Goal: Task Accomplishment & Management: Complete application form

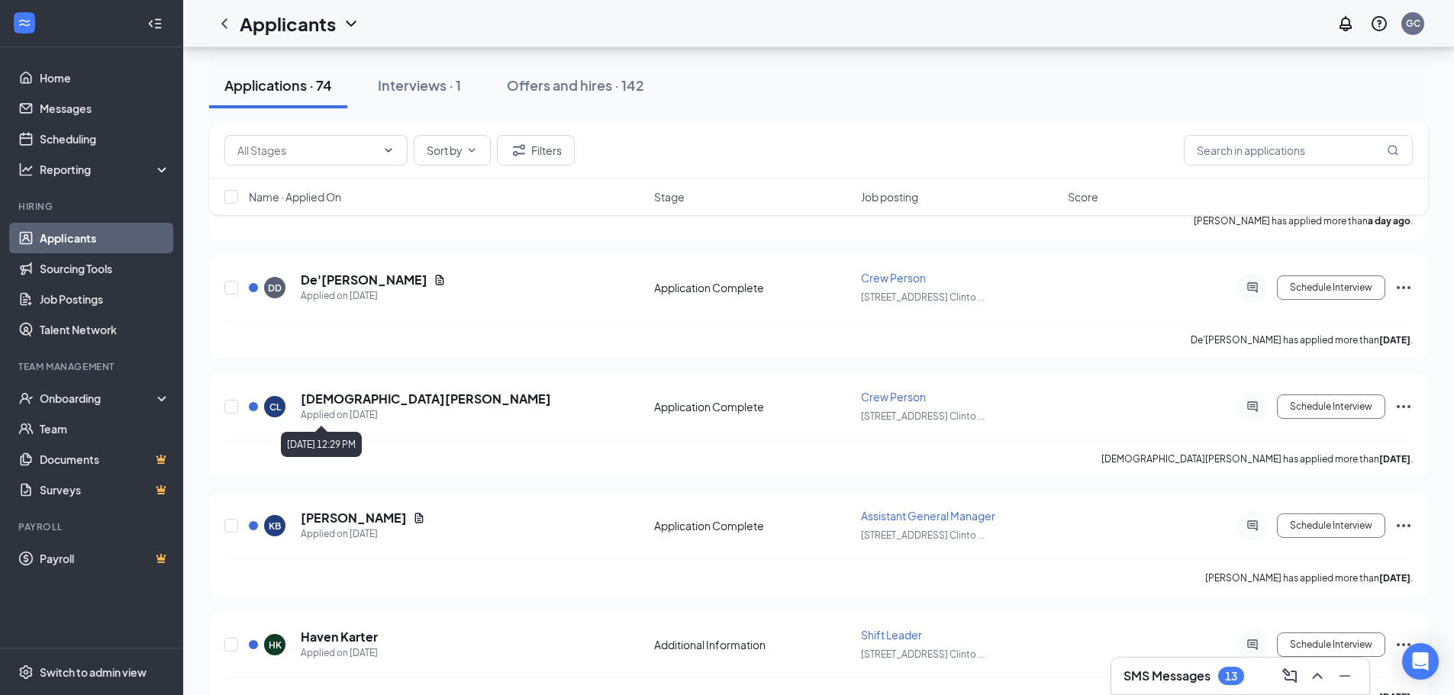
scroll to position [382, 0]
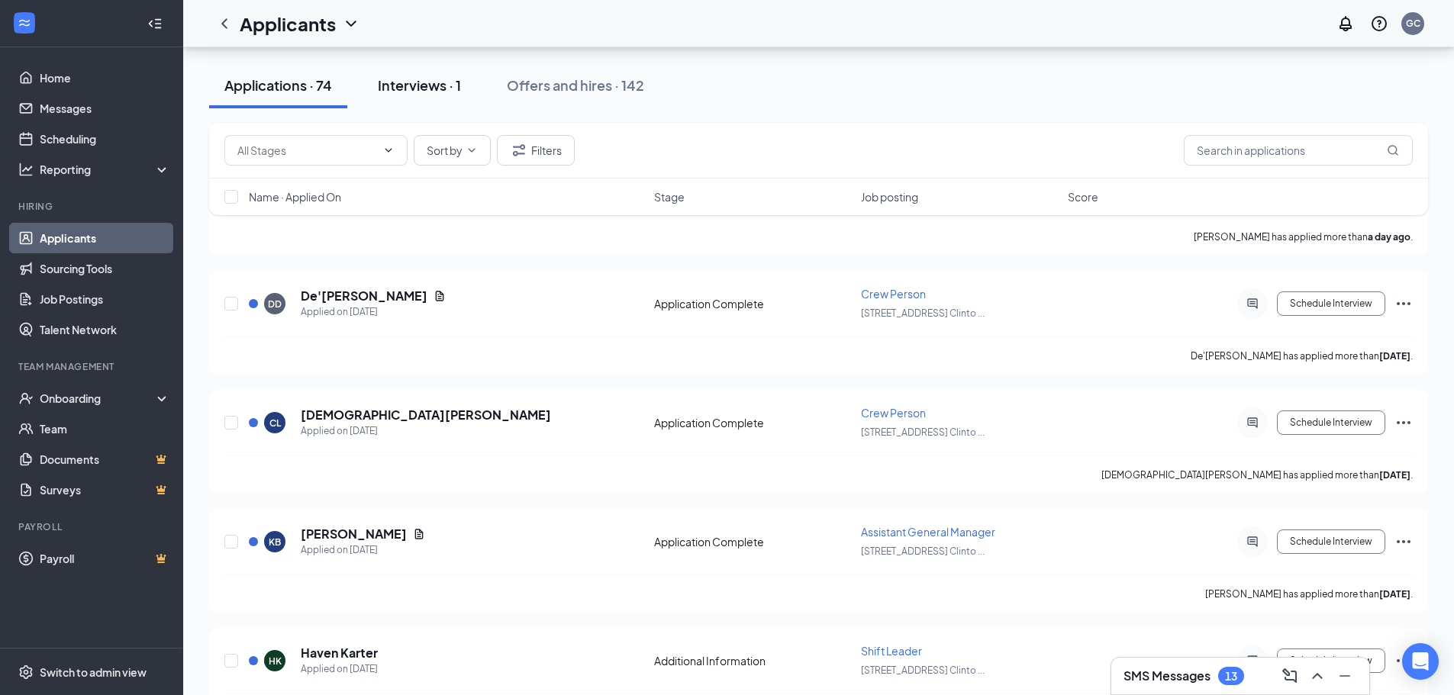
click at [446, 90] on div "Interviews · 1" at bounding box center [419, 85] width 83 height 19
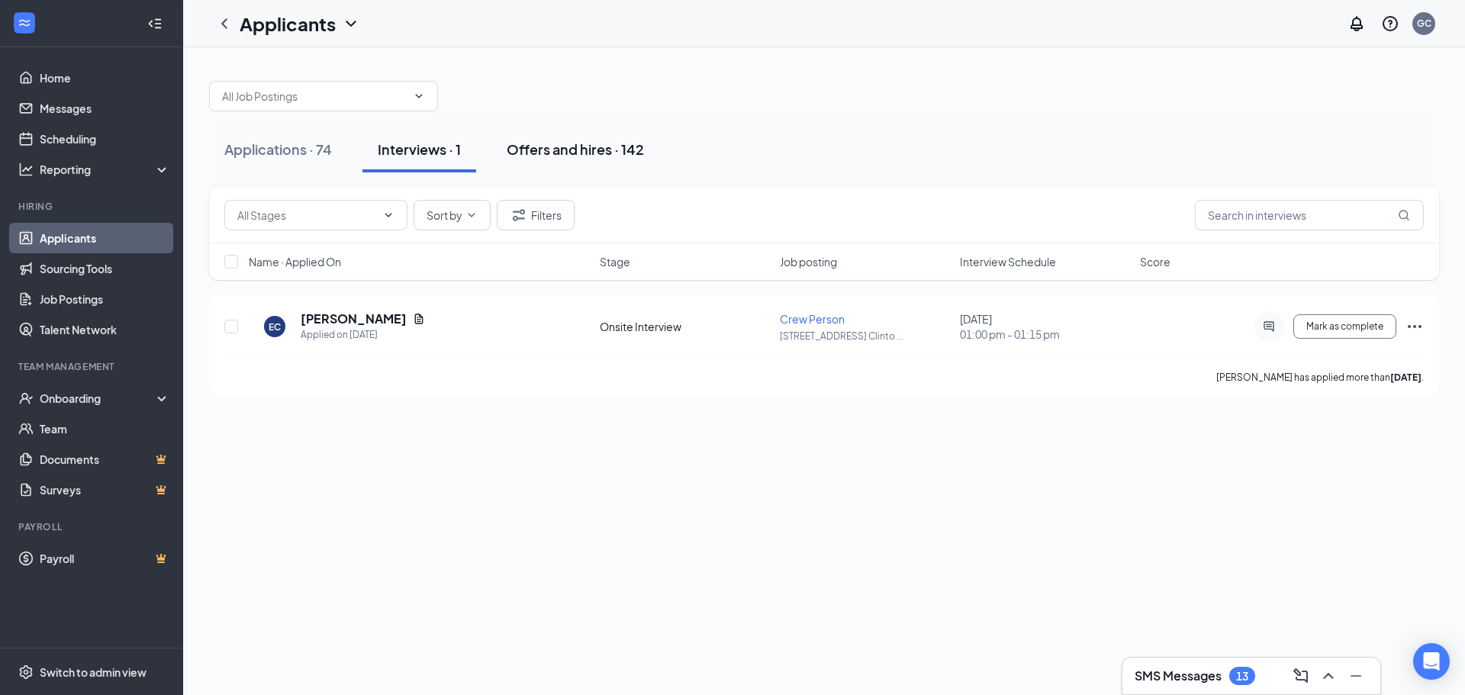
click at [546, 153] on div "Offers and hires · 142" at bounding box center [575, 149] width 137 height 19
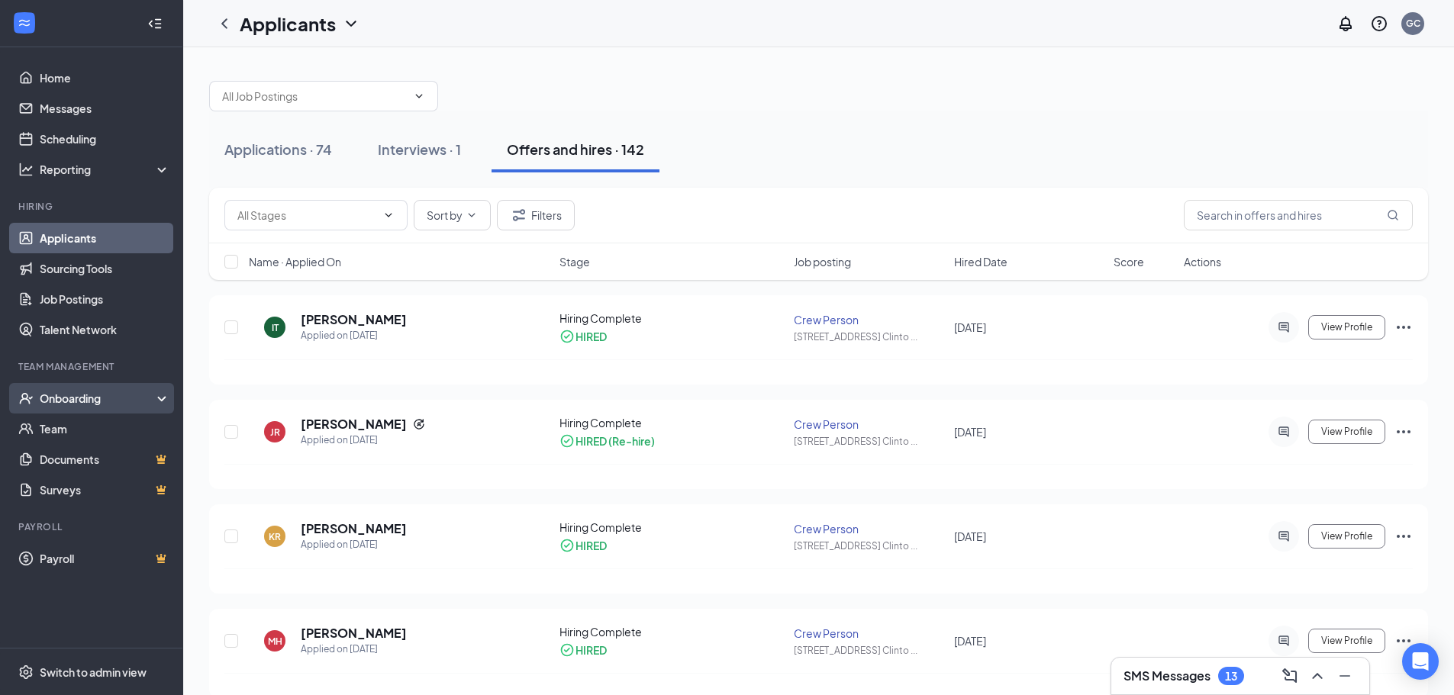
click at [92, 401] on div "Onboarding" at bounding box center [99, 398] width 118 height 15
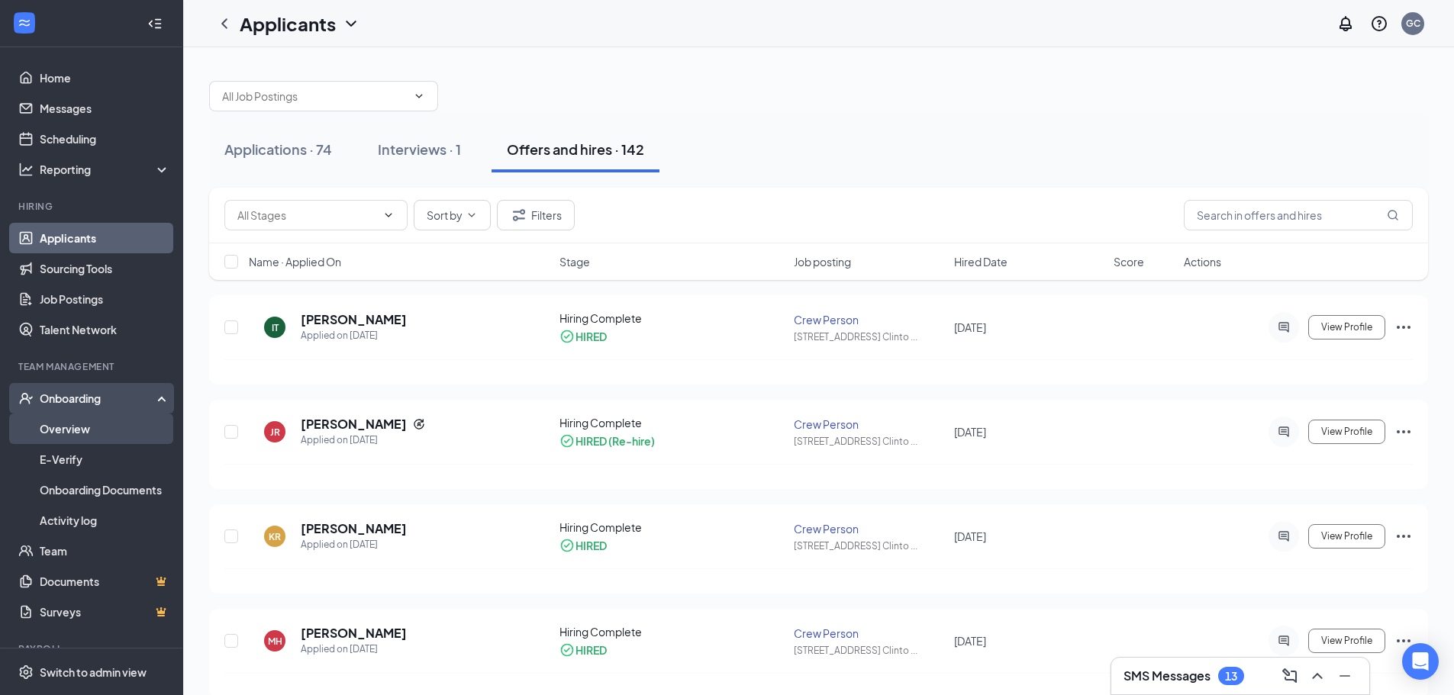
click at [107, 426] on link "Overview" at bounding box center [105, 429] width 130 height 31
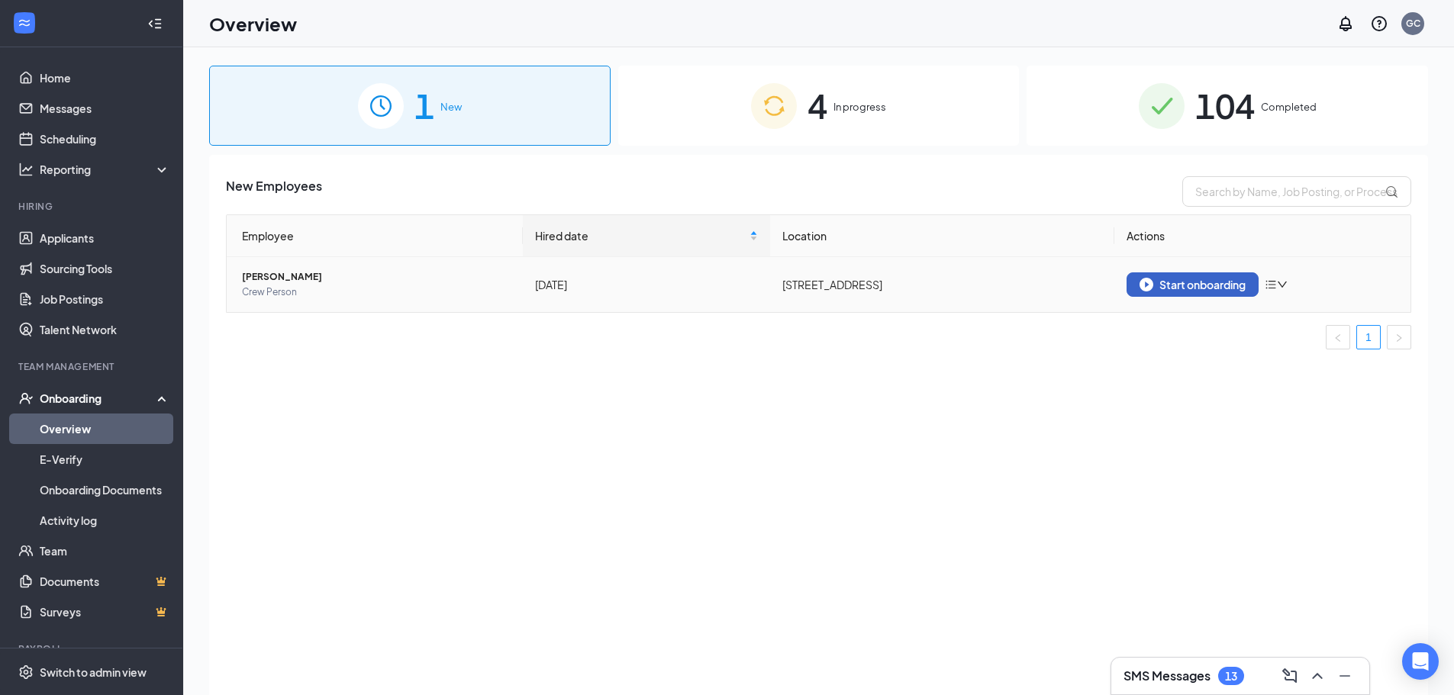
click at [1202, 282] on div "Start onboarding" at bounding box center [1192, 285] width 106 height 14
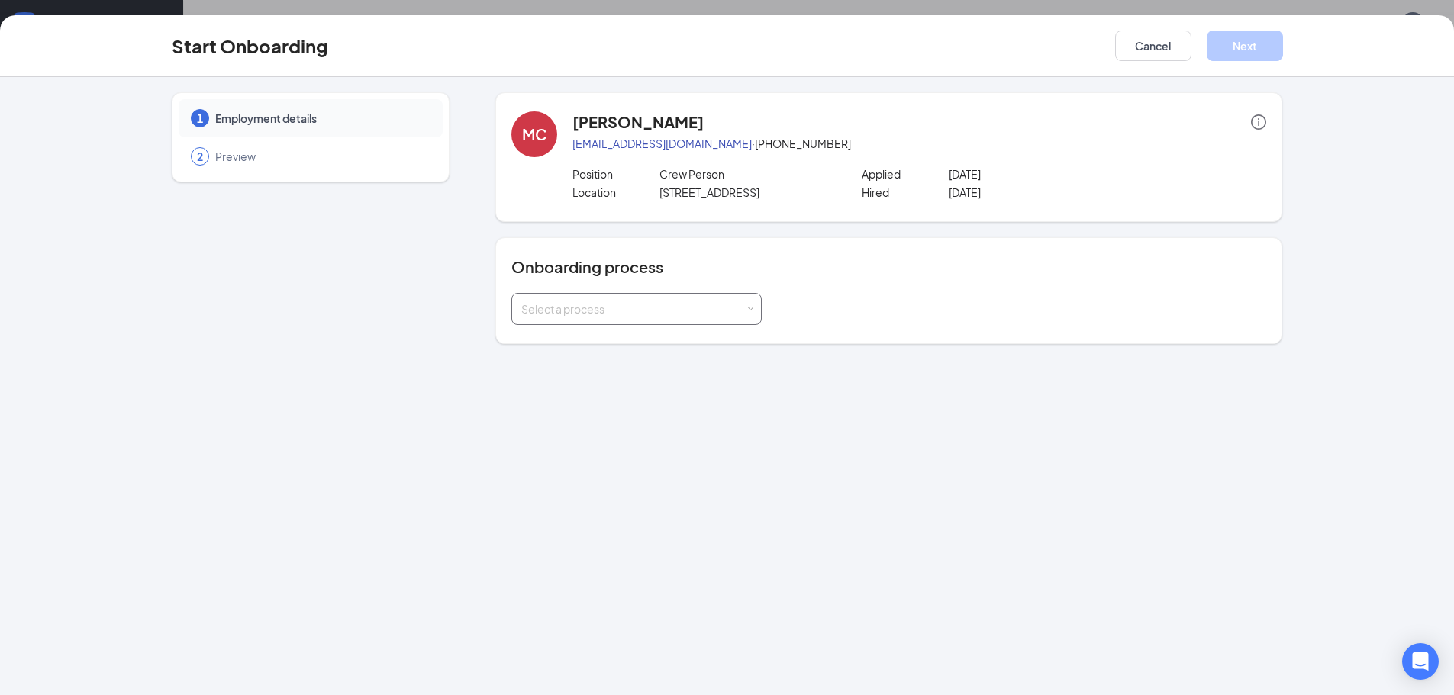
click at [640, 308] on div "Select a process" at bounding box center [633, 308] width 224 height 15
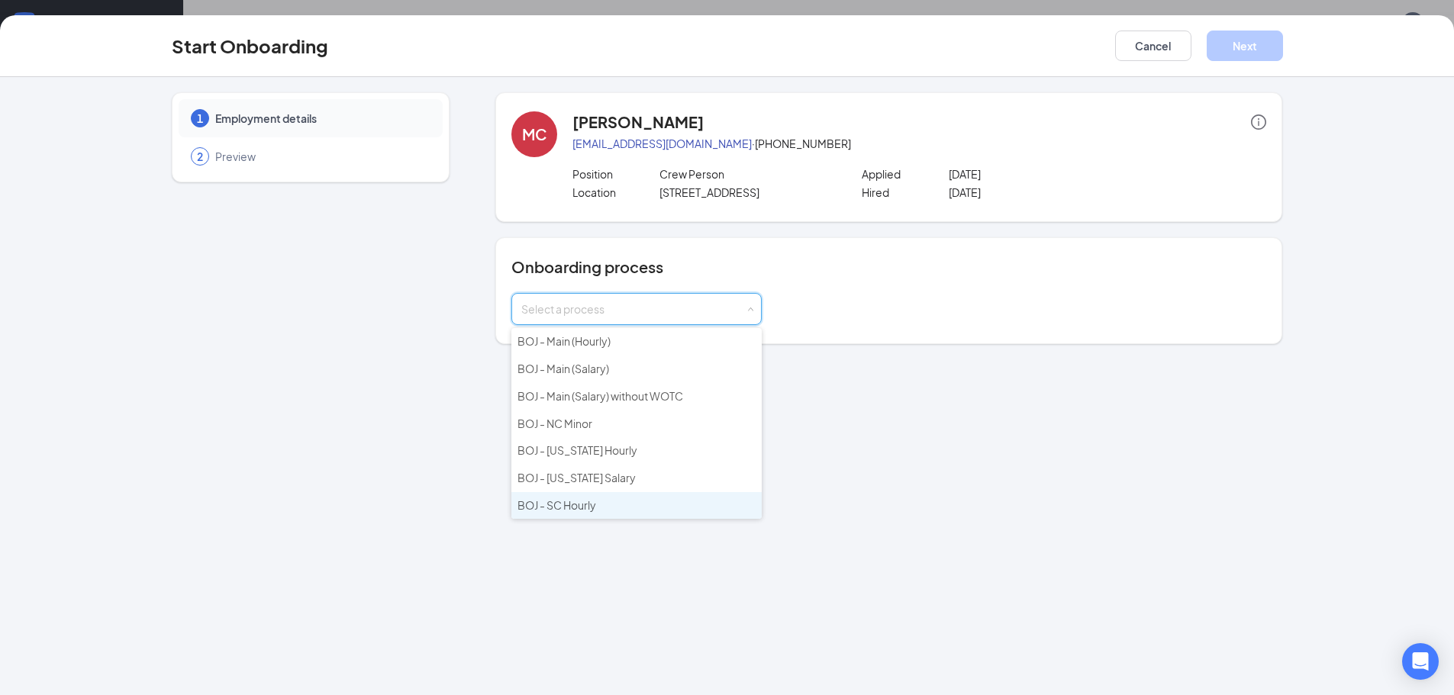
click at [619, 512] on li "BOJ - SC Hourly" at bounding box center [636, 505] width 250 height 27
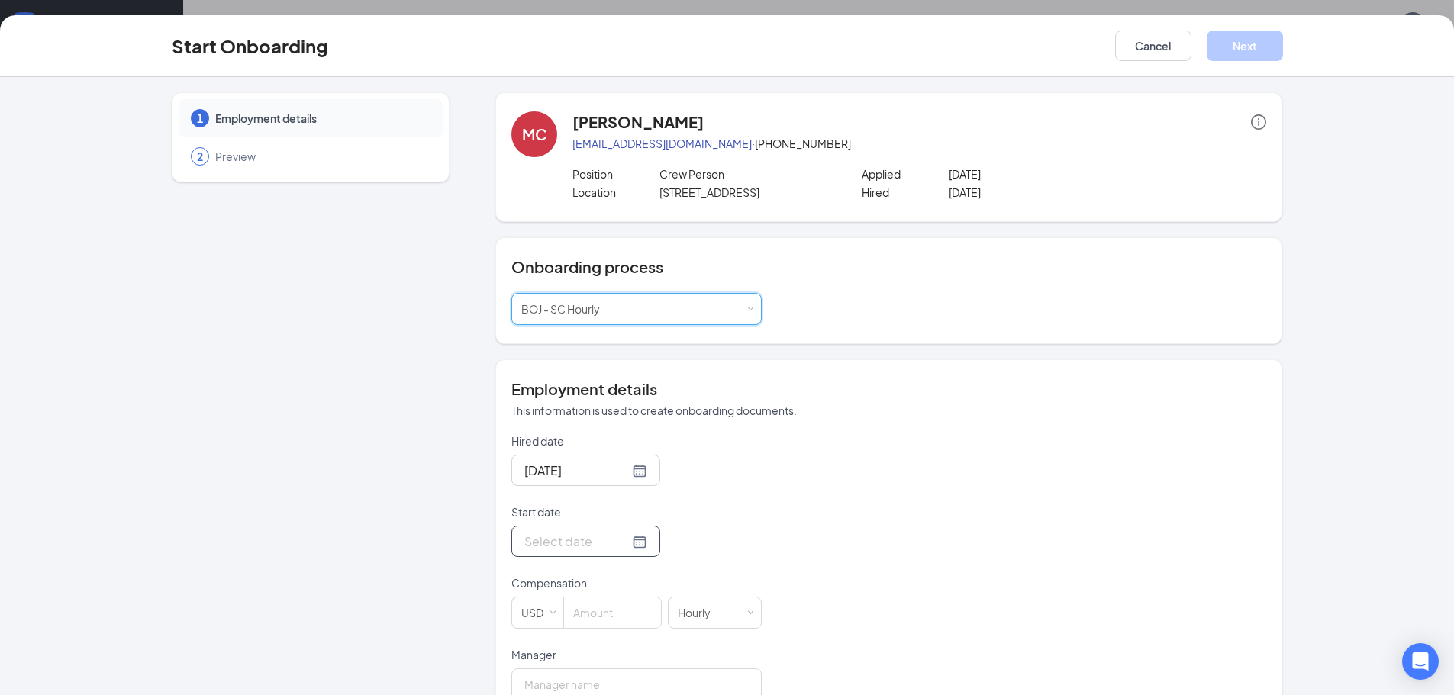
click at [631, 538] on div at bounding box center [585, 541] width 149 height 31
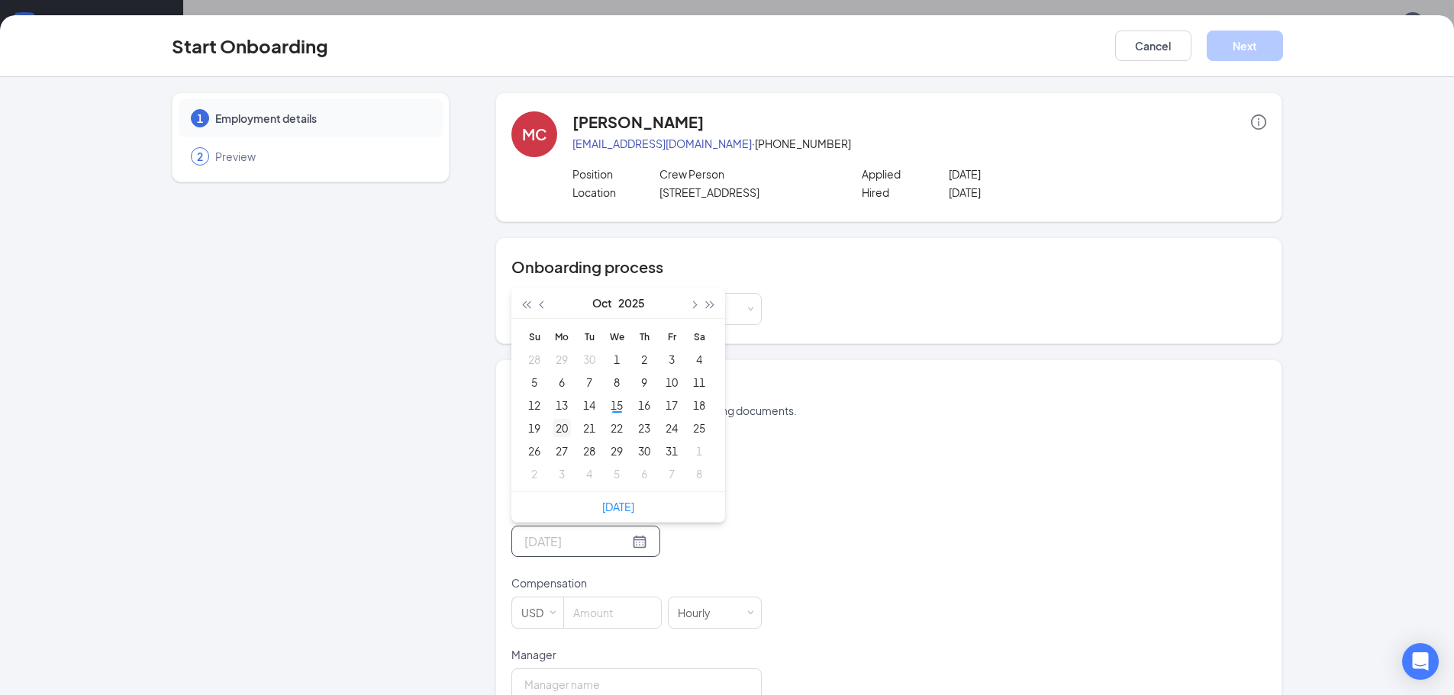
type input "[DATE]"
click at [553, 426] on div "20" at bounding box center [562, 428] width 18 height 18
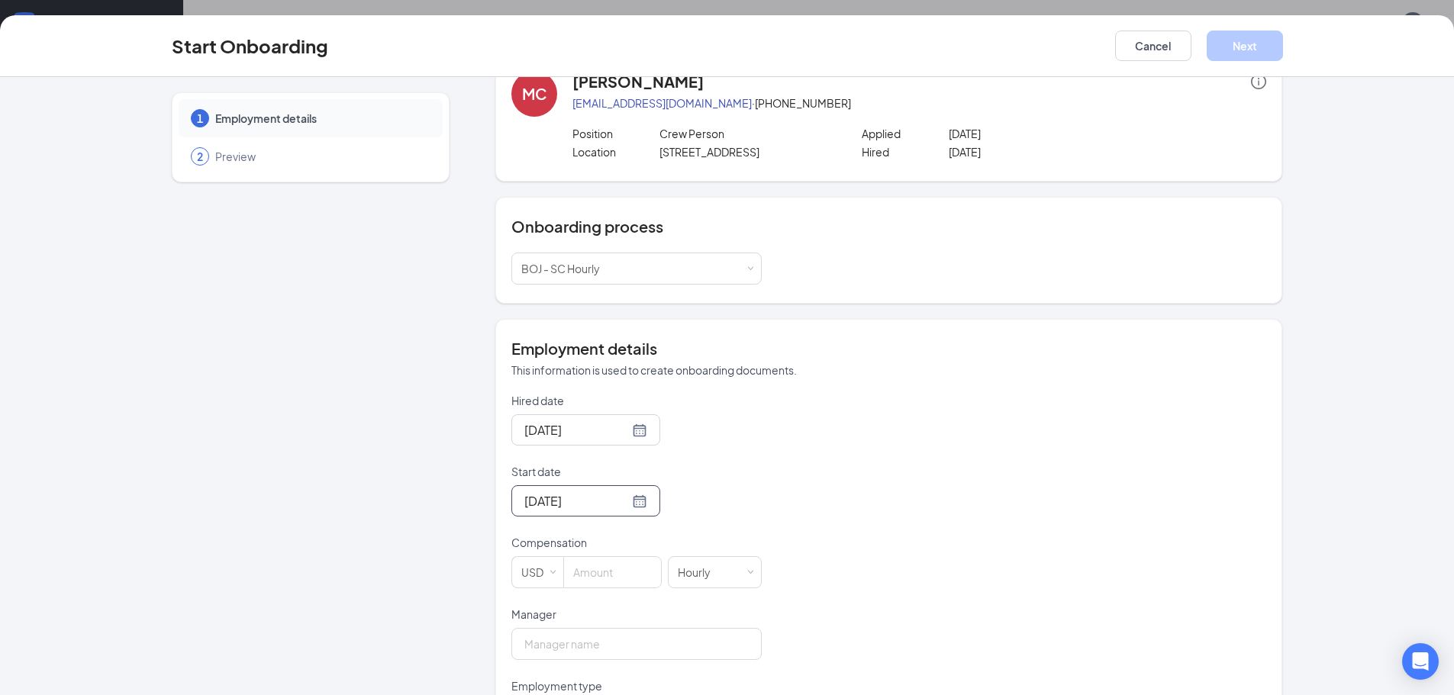
scroll to position [153, 0]
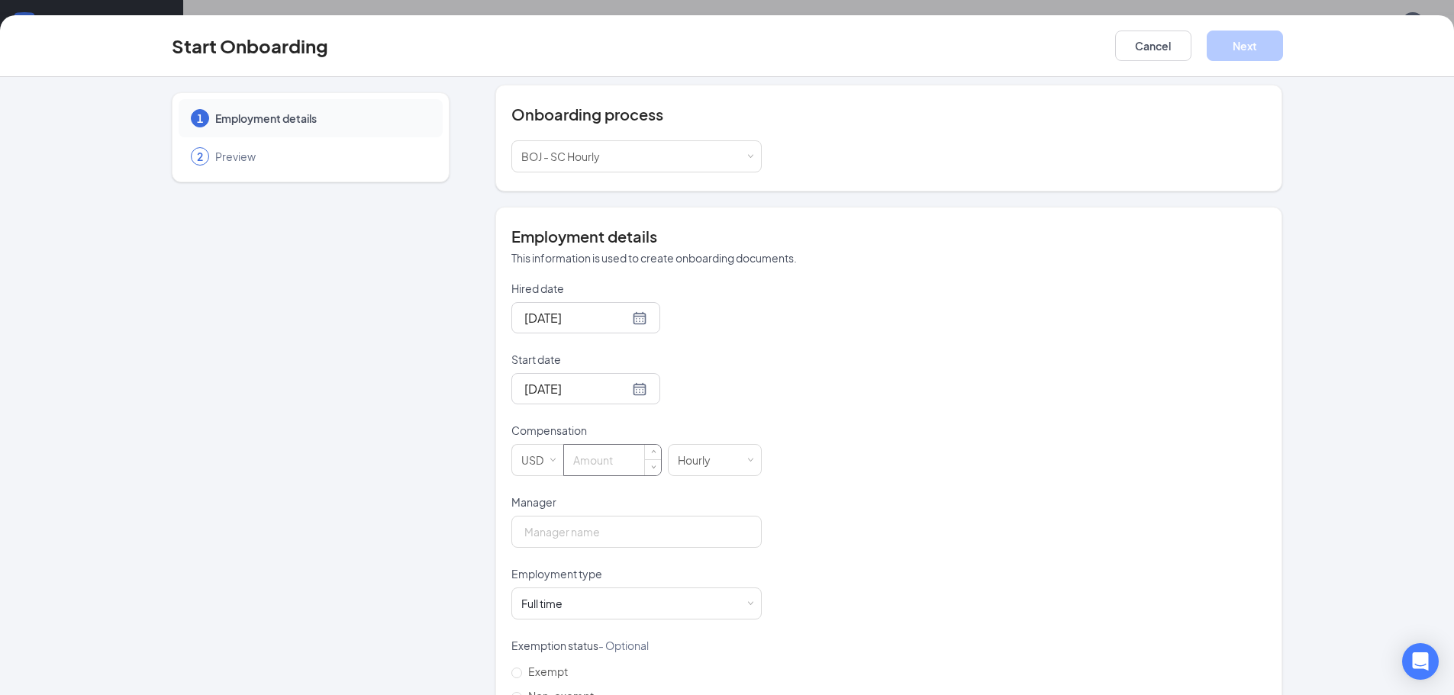
click at [585, 469] on input at bounding box center [612, 460] width 97 height 31
type input "11"
click at [611, 513] on div "Manager" at bounding box center [636, 505] width 250 height 21
click at [604, 529] on input "Manager" at bounding box center [636, 532] width 250 height 32
type input "[PERSON_NAME]"
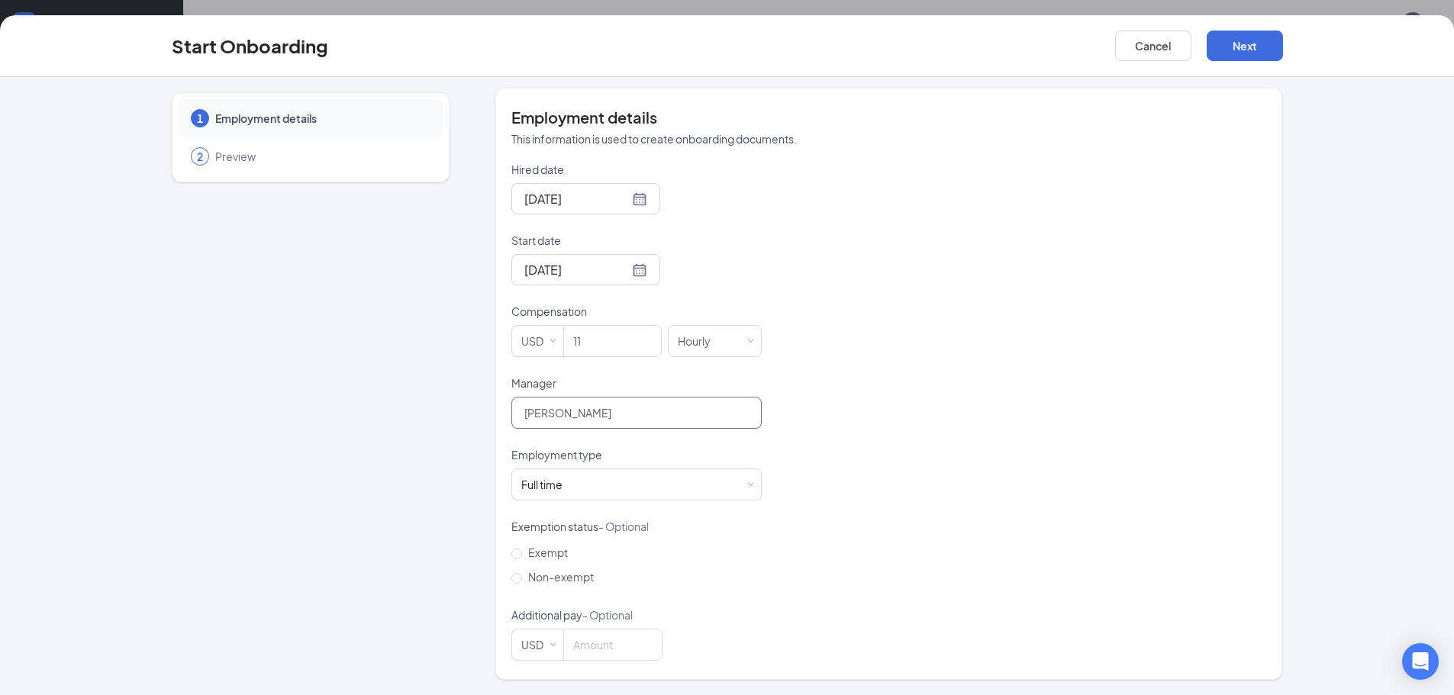
scroll to position [69, 0]
click at [1232, 51] on button "Next" at bounding box center [1245, 46] width 76 height 31
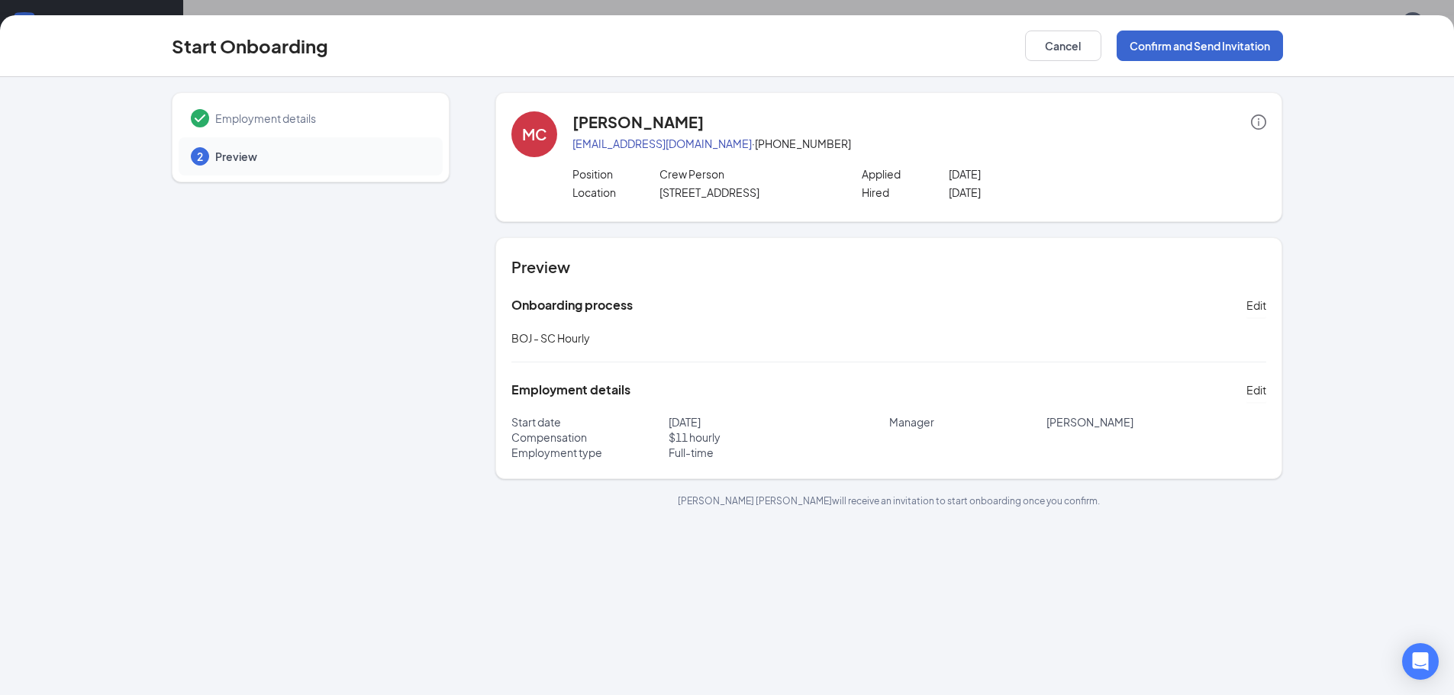
scroll to position [0, 0]
click at [1171, 47] on button "Confirm and Send Invitation" at bounding box center [1199, 46] width 166 height 31
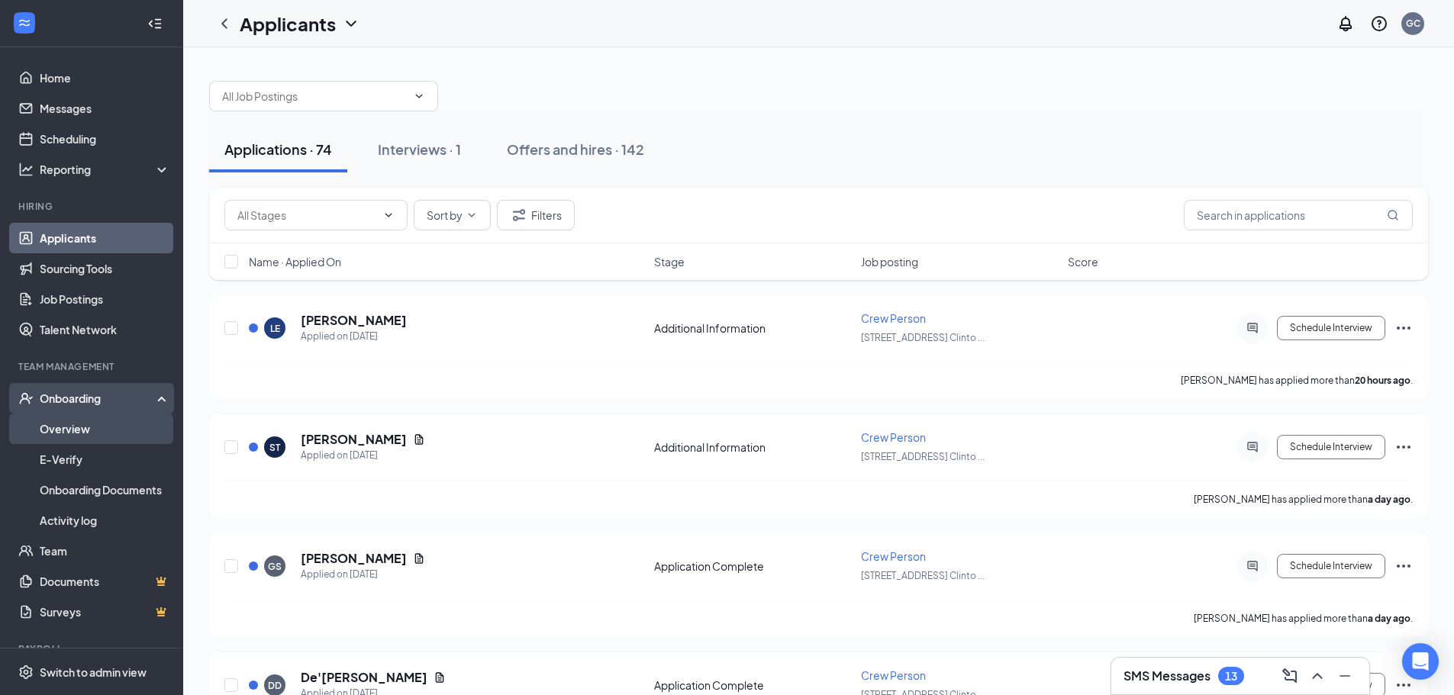
click at [103, 428] on link "Overview" at bounding box center [105, 429] width 130 height 31
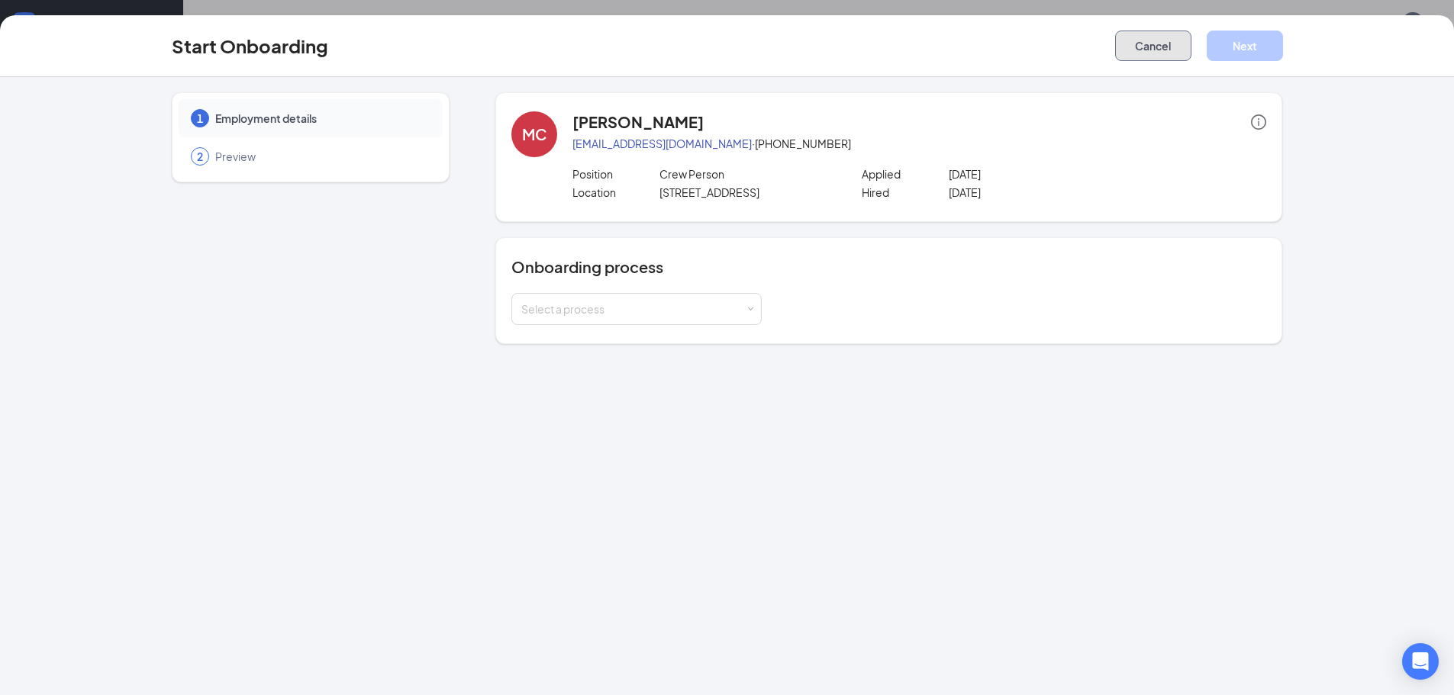
click at [1171, 39] on button "Cancel" at bounding box center [1153, 46] width 76 height 31
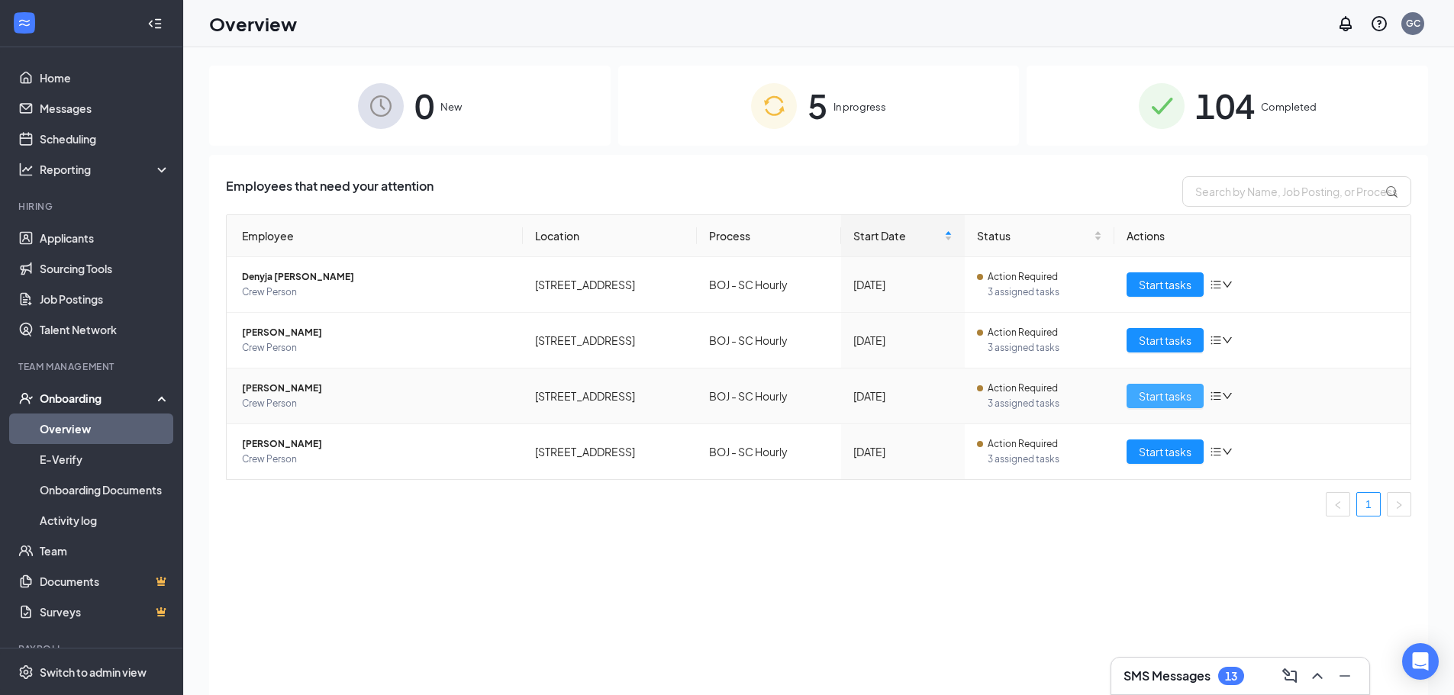
click at [1138, 393] on button "Start tasks" at bounding box center [1164, 396] width 77 height 24
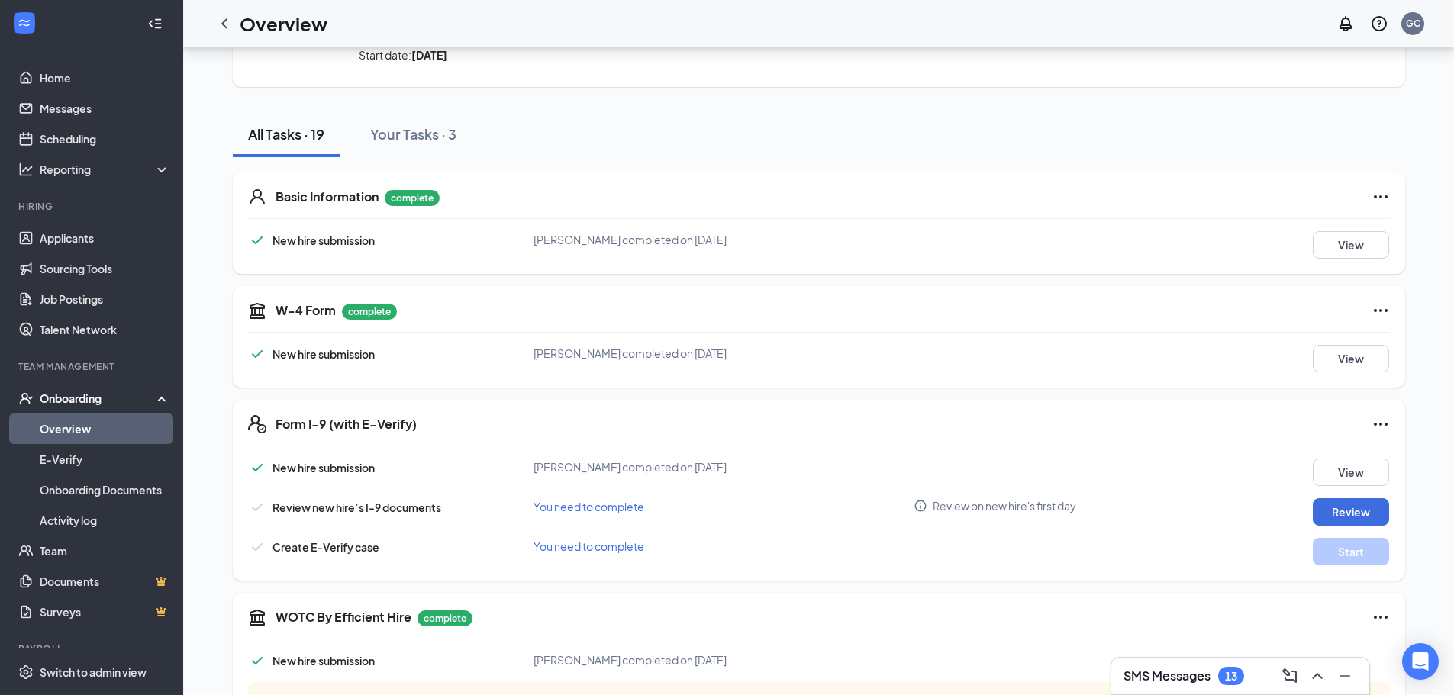
scroll to position [458, 0]
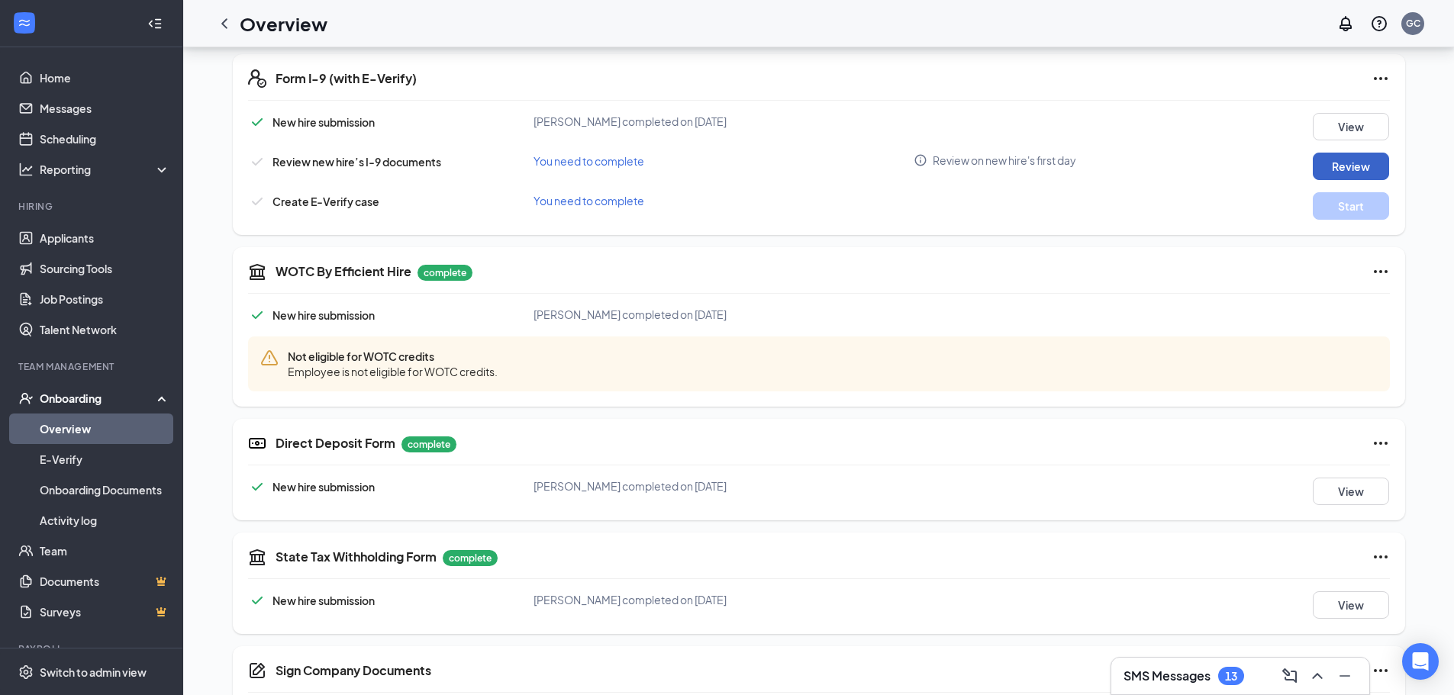
click at [1381, 166] on button "Review" at bounding box center [1351, 166] width 76 height 27
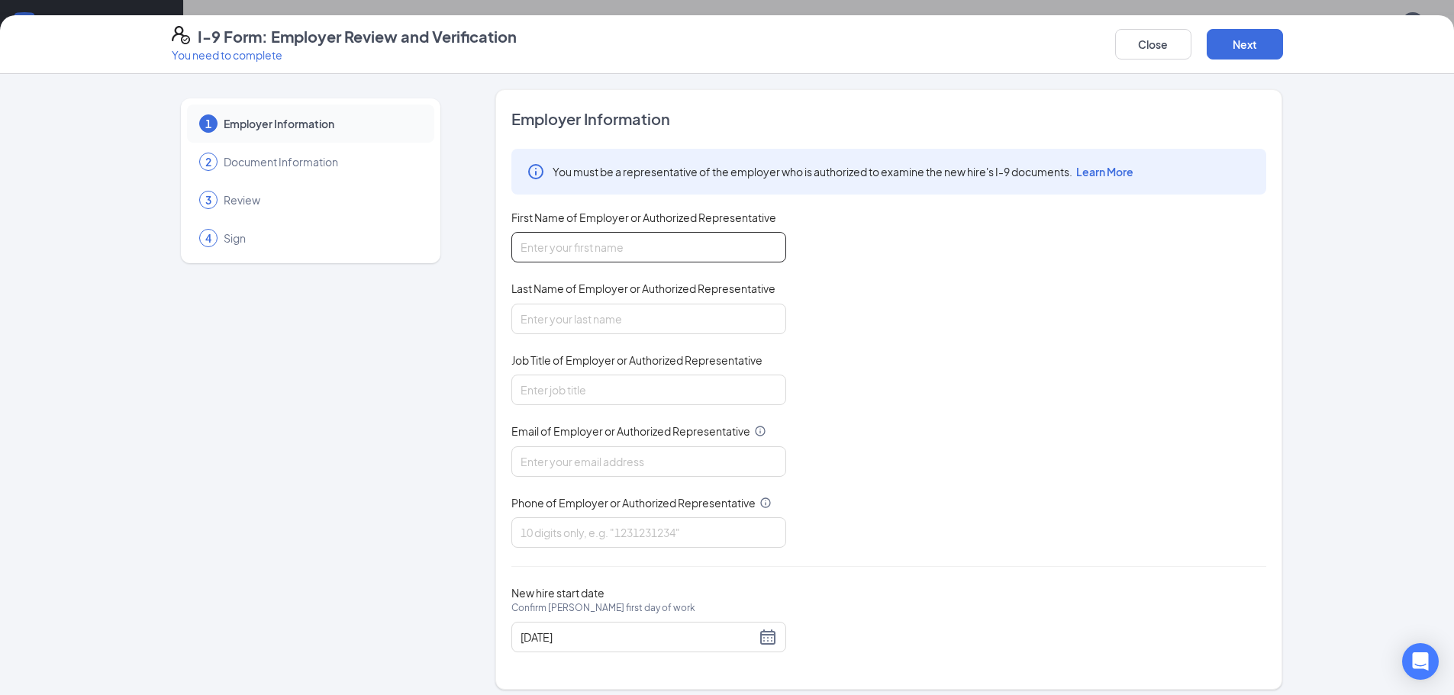
click at [562, 250] on input "First Name of Employer or Authorized Representative" at bounding box center [648, 247] width 275 height 31
type input "Lakeevia"
click at [630, 318] on input "Last Name of Employer or Authorized Representative" at bounding box center [648, 319] width 275 height 31
type input "[PERSON_NAME]"
click at [634, 394] on input "Job Title of Employer or Authorized Representative" at bounding box center [648, 390] width 275 height 31
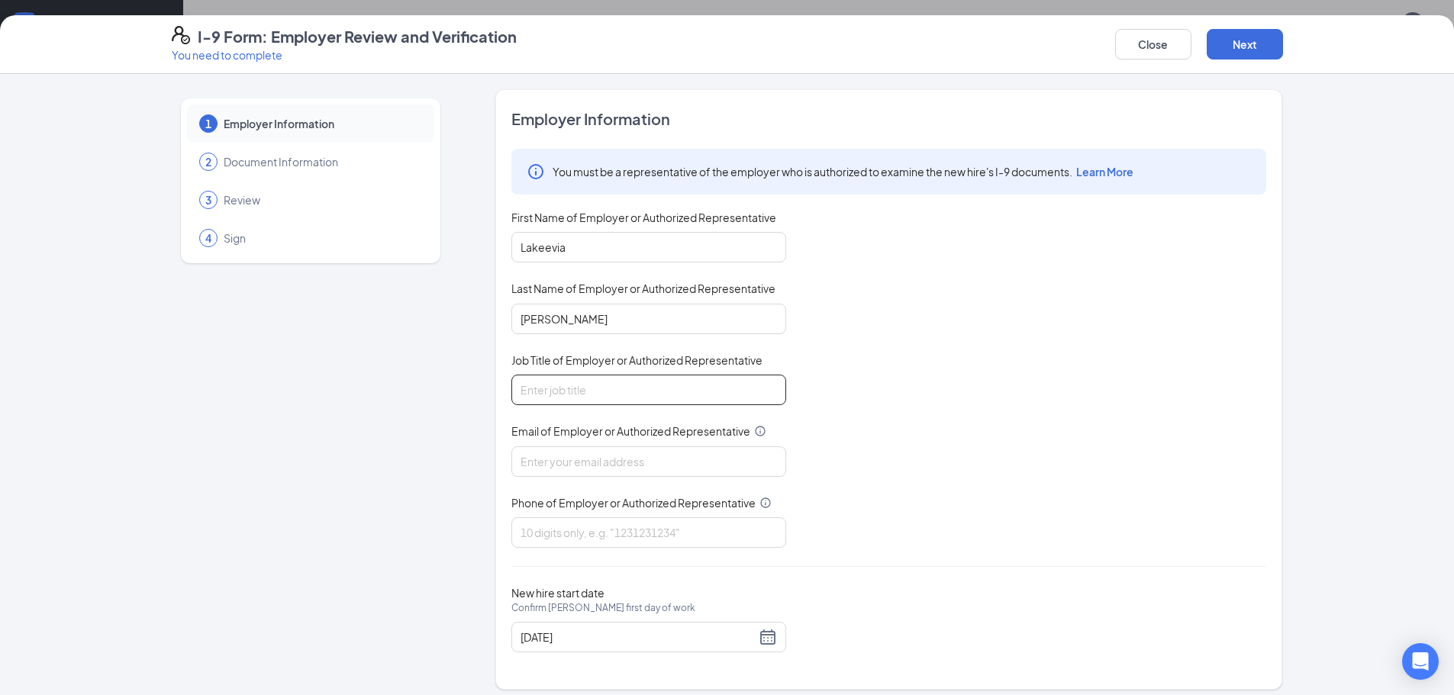
type input "Manger"
click at [643, 477] on div "You must be a representative of the employer who is authorized to examine the n…" at bounding box center [888, 348] width 755 height 399
click at [646, 462] on input "Email of Employer or Authorized Representative" at bounding box center [648, 461] width 275 height 31
type input "[EMAIL_ADDRESS][DOMAIN_NAME]"
click at [642, 523] on input "Phone of Employer or Authorized Representative" at bounding box center [648, 532] width 275 height 31
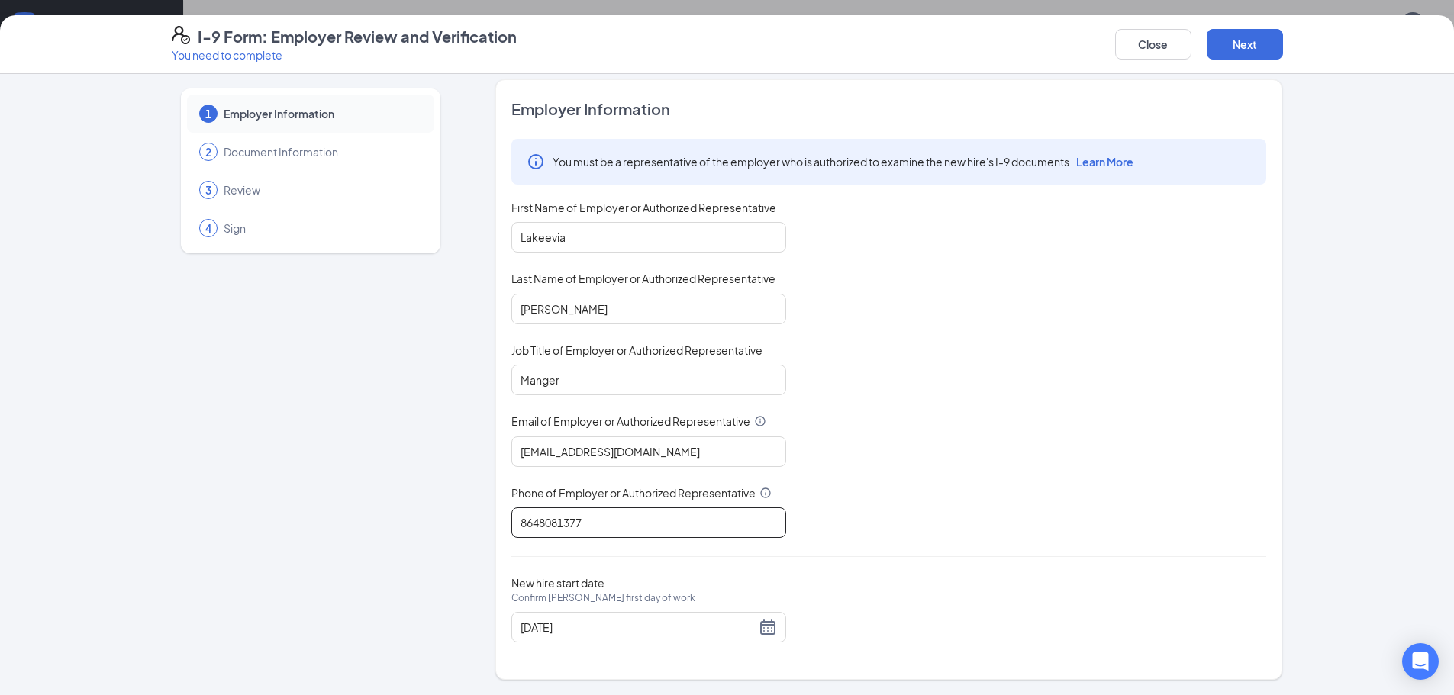
scroll to position [687, 0]
type input "8648081377"
drag, startPoint x: 765, startPoint y: 630, endPoint x: 762, endPoint y: 599, distance: 31.4
click at [765, 630] on div "[DATE]" at bounding box center [648, 627] width 256 height 18
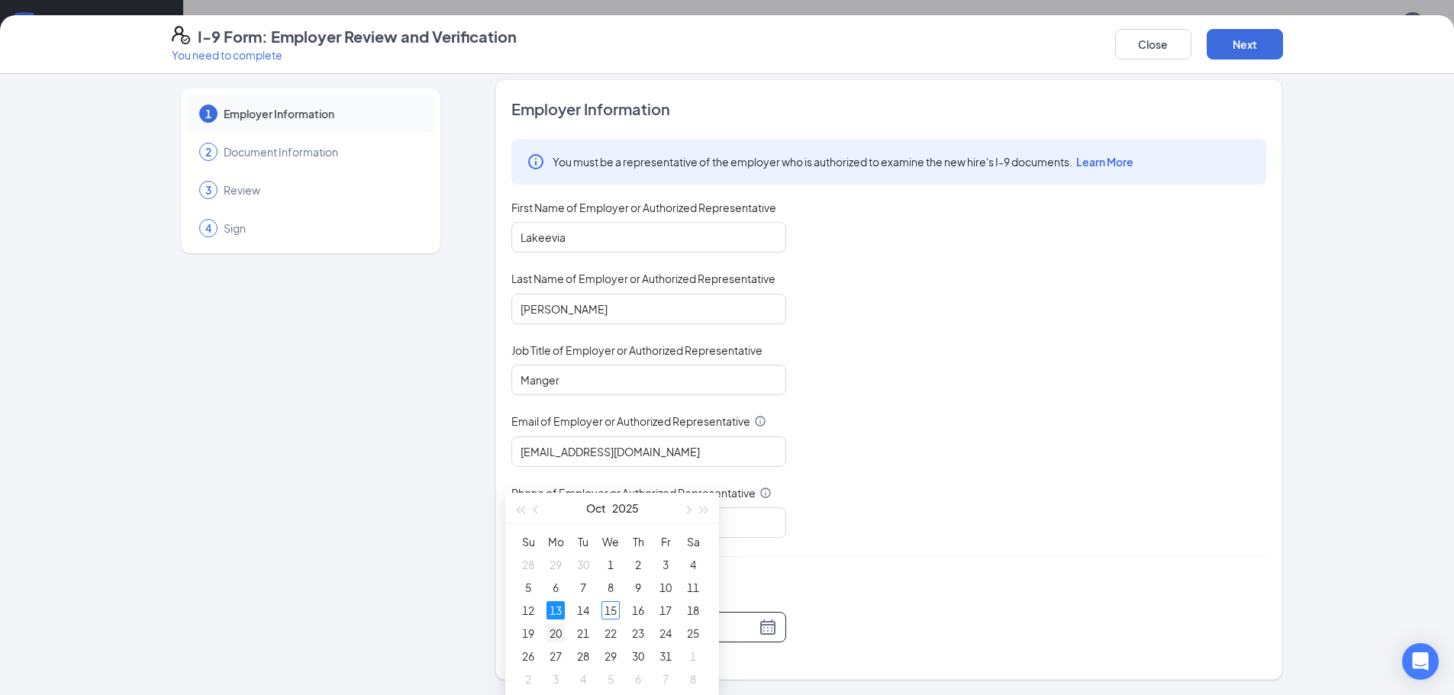
type input "[DATE]"
click at [563, 633] on div "20" at bounding box center [555, 633] width 18 height 18
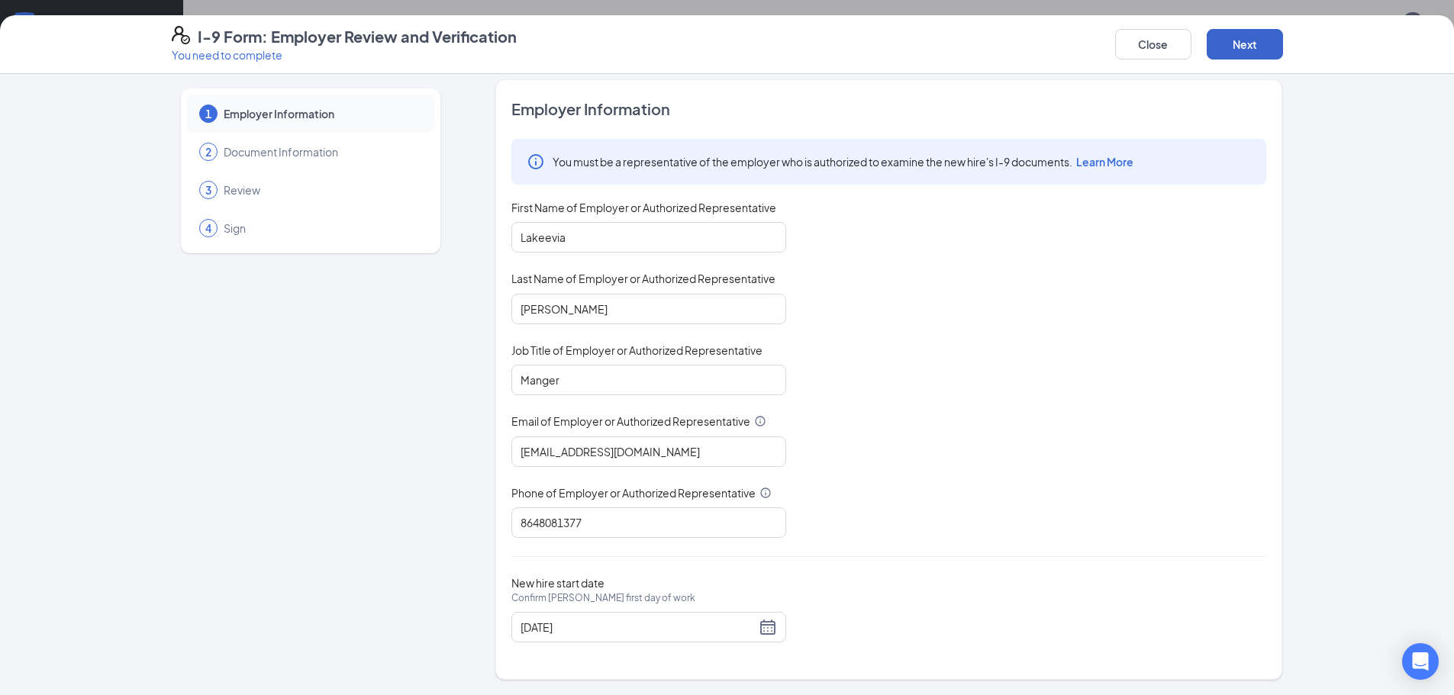
click at [1254, 45] on button "Next" at bounding box center [1245, 44] width 76 height 31
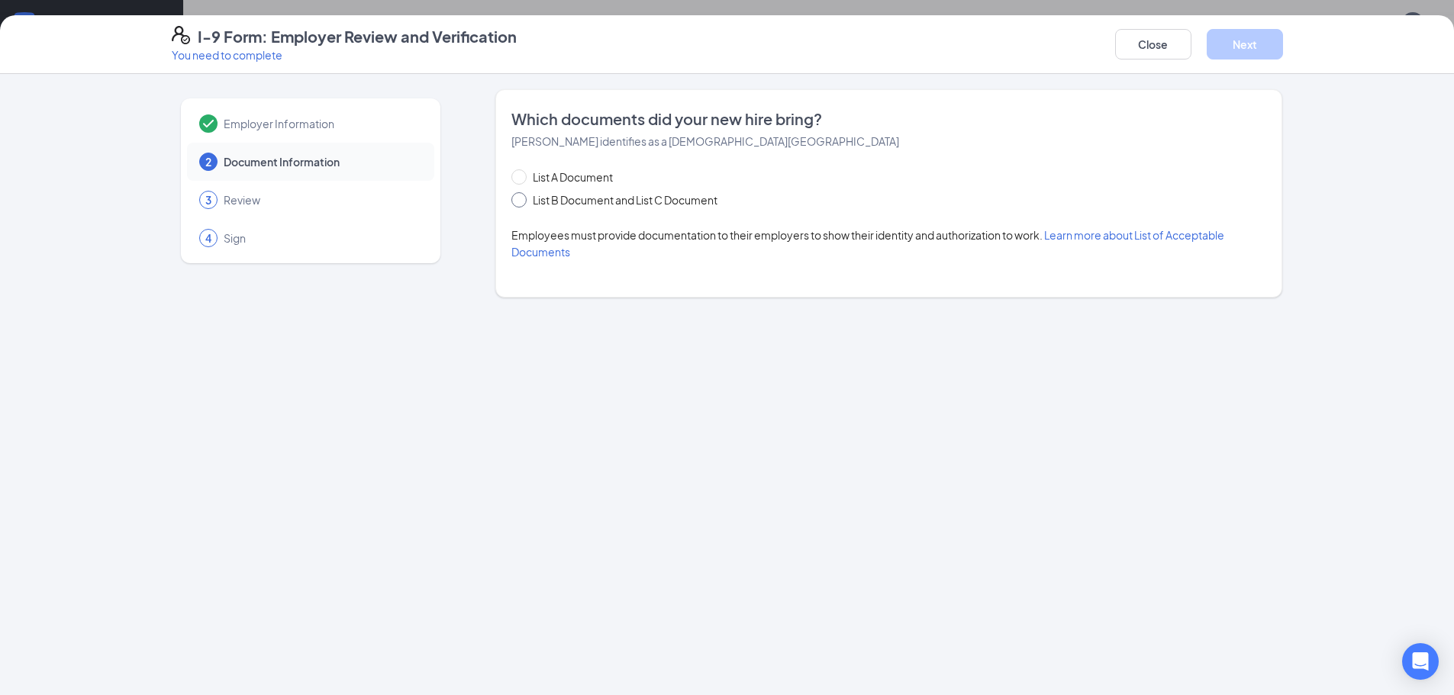
click at [549, 205] on span "List B Document and List C Document" at bounding box center [625, 200] width 197 height 17
click at [522, 203] on input "List B Document and List C Document" at bounding box center [516, 197] width 11 height 11
radio input "true"
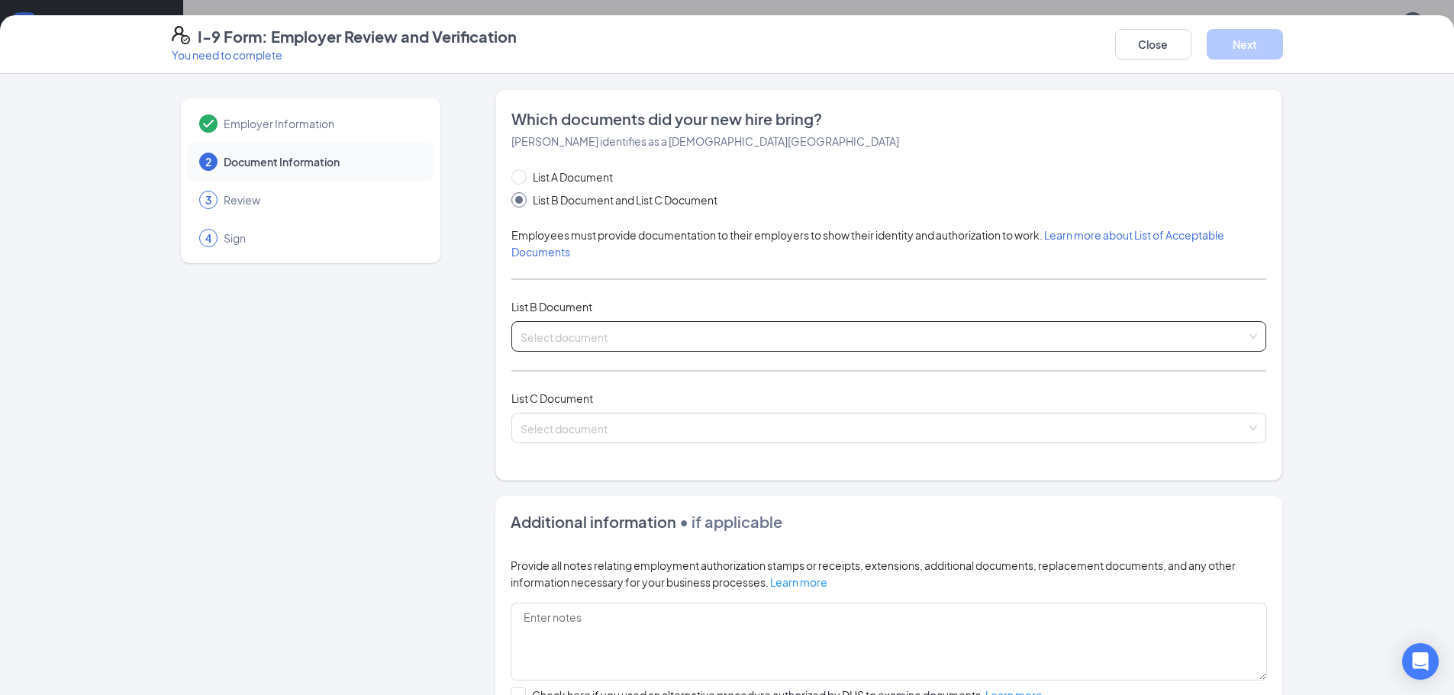
click at [578, 340] on input "search" at bounding box center [883, 333] width 726 height 23
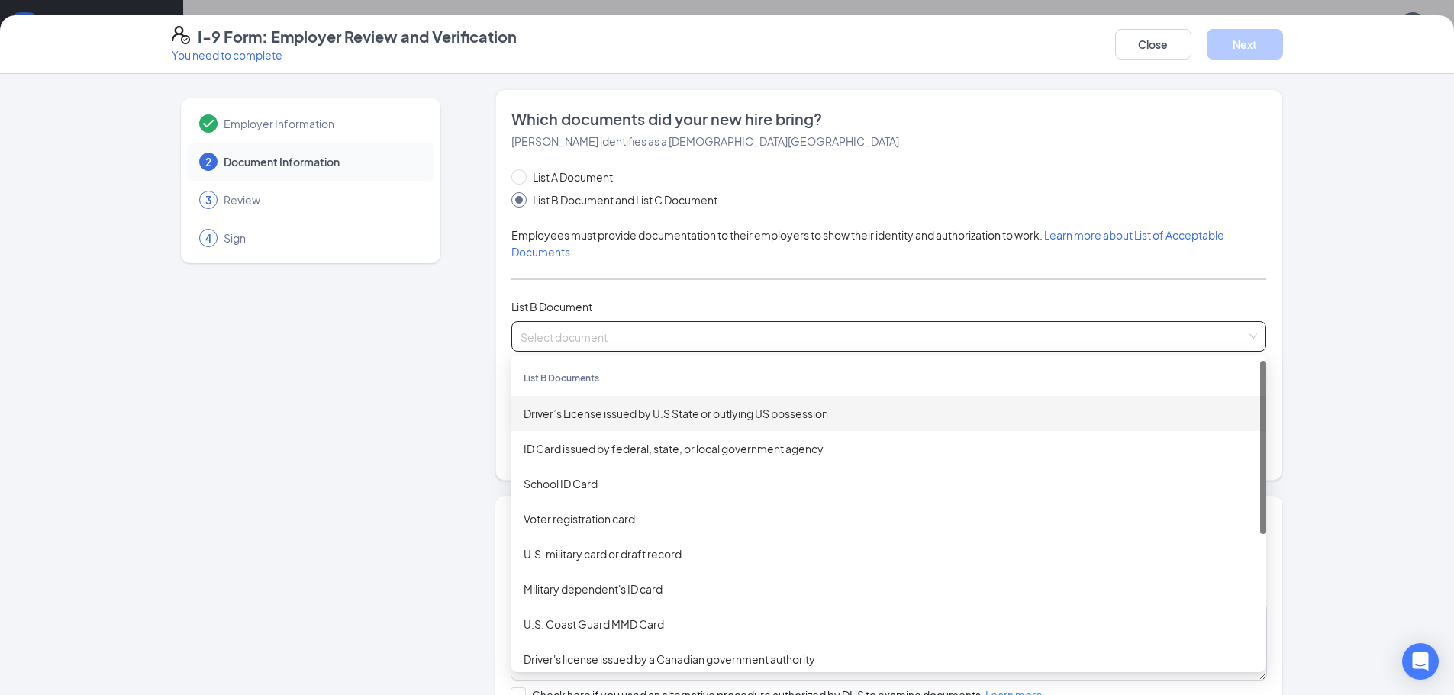
click at [578, 428] on div "Driver’s License issued by U.S State or outlying US possession" at bounding box center [888, 413] width 755 height 35
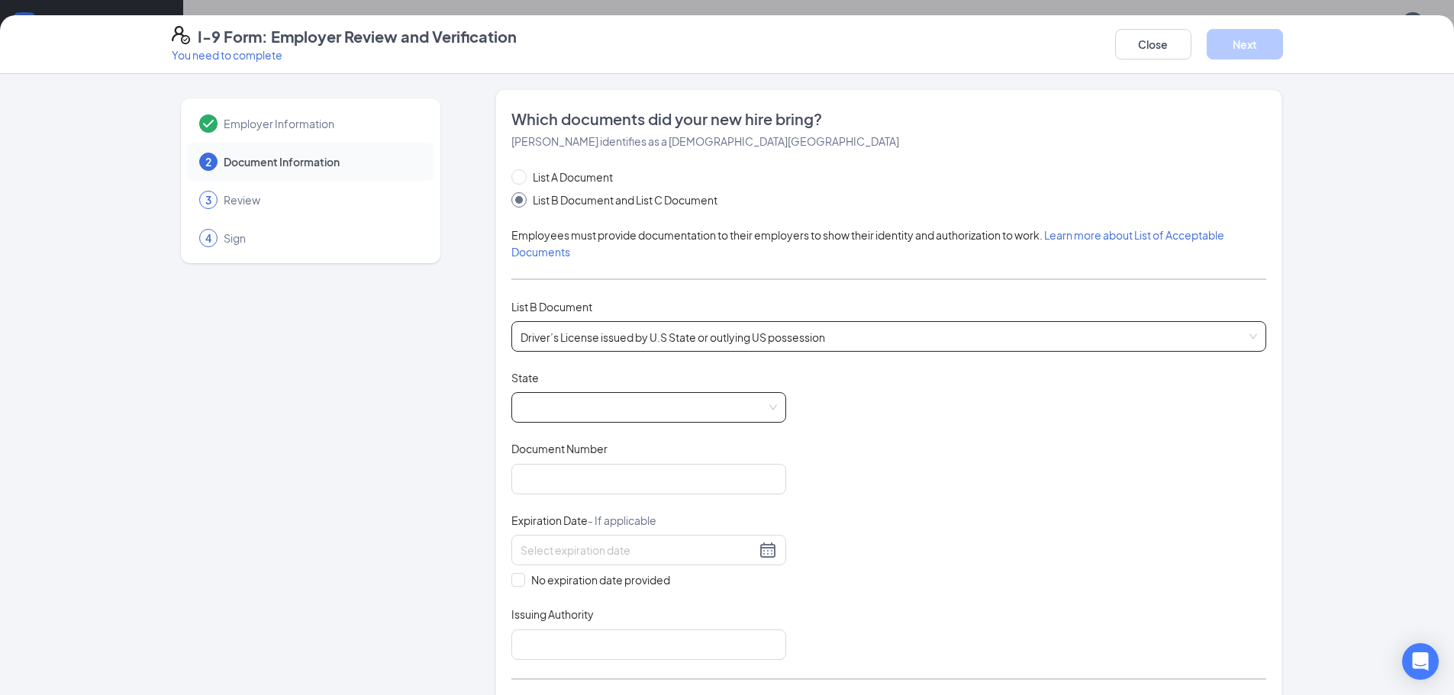
click at [593, 406] on span at bounding box center [648, 407] width 256 height 29
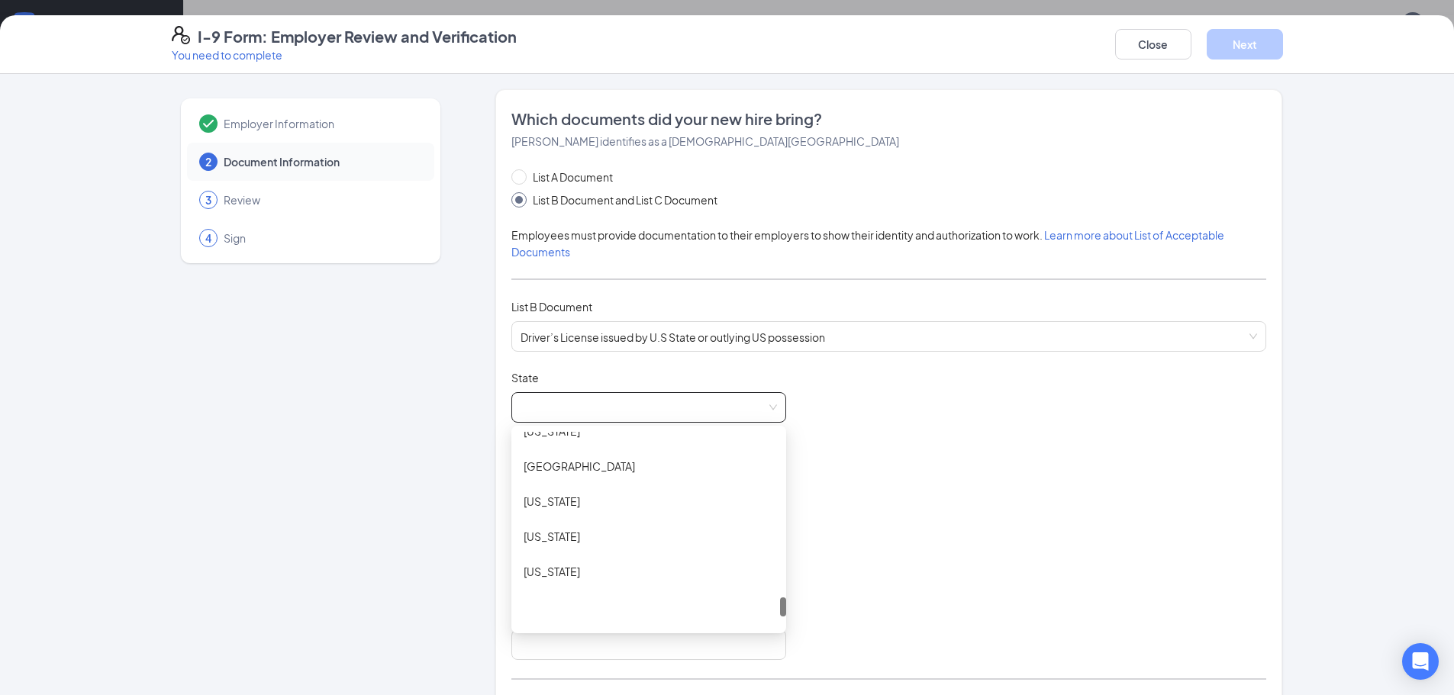
scroll to position [1586, 0]
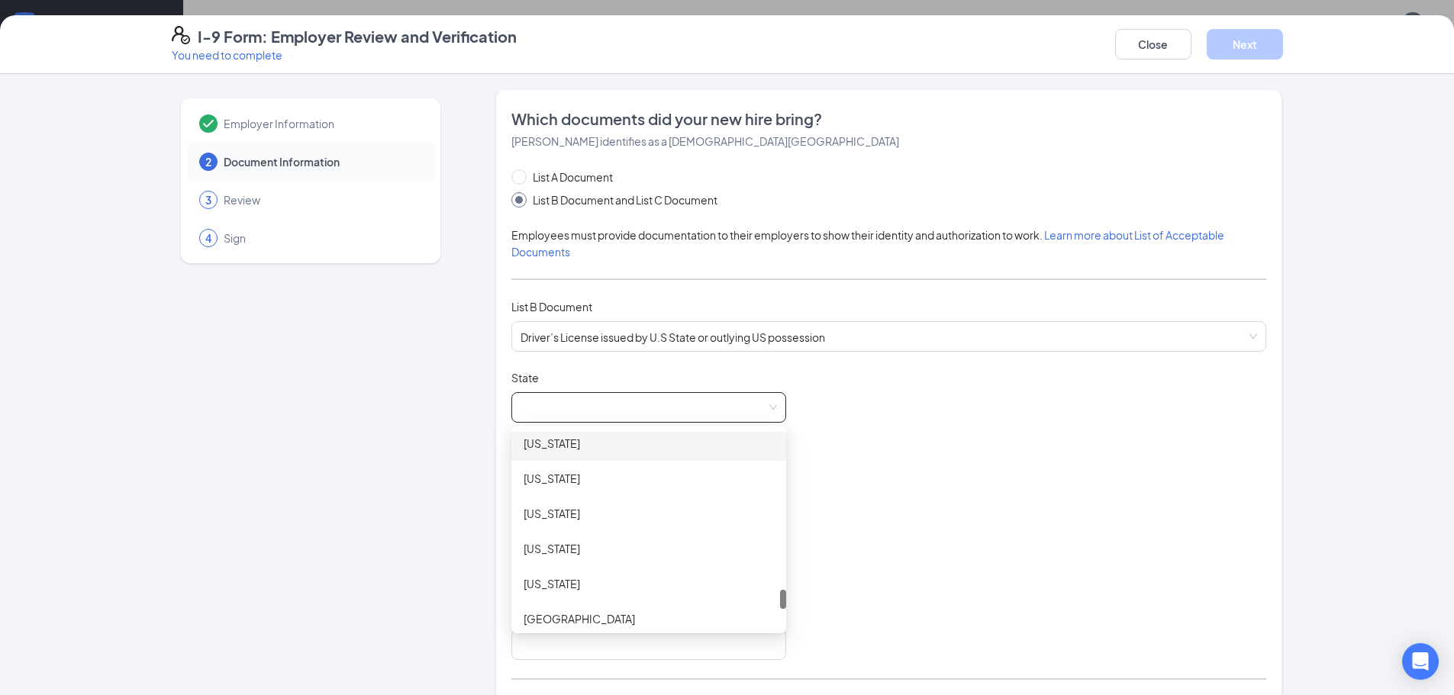
click at [602, 438] on div "[US_STATE]" at bounding box center [649, 443] width 250 height 17
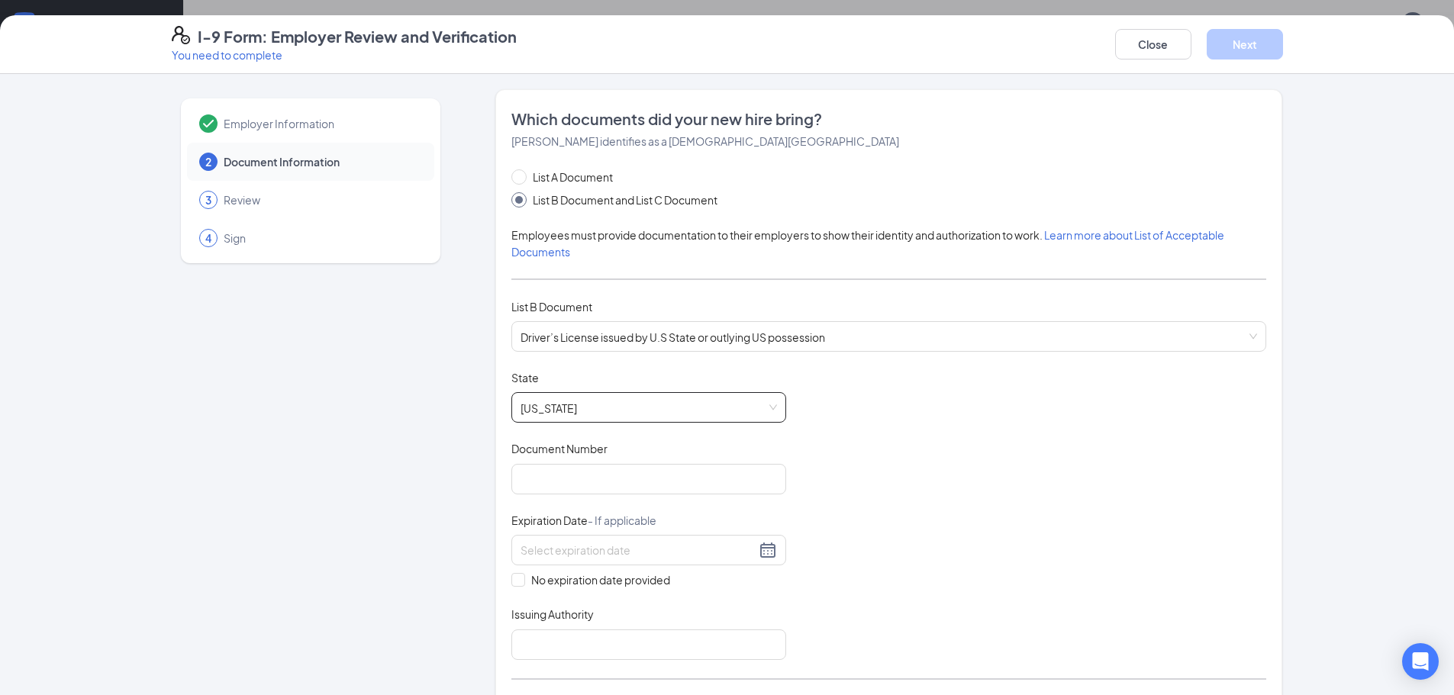
click at [611, 420] on span "[US_STATE]" at bounding box center [648, 407] width 256 height 29
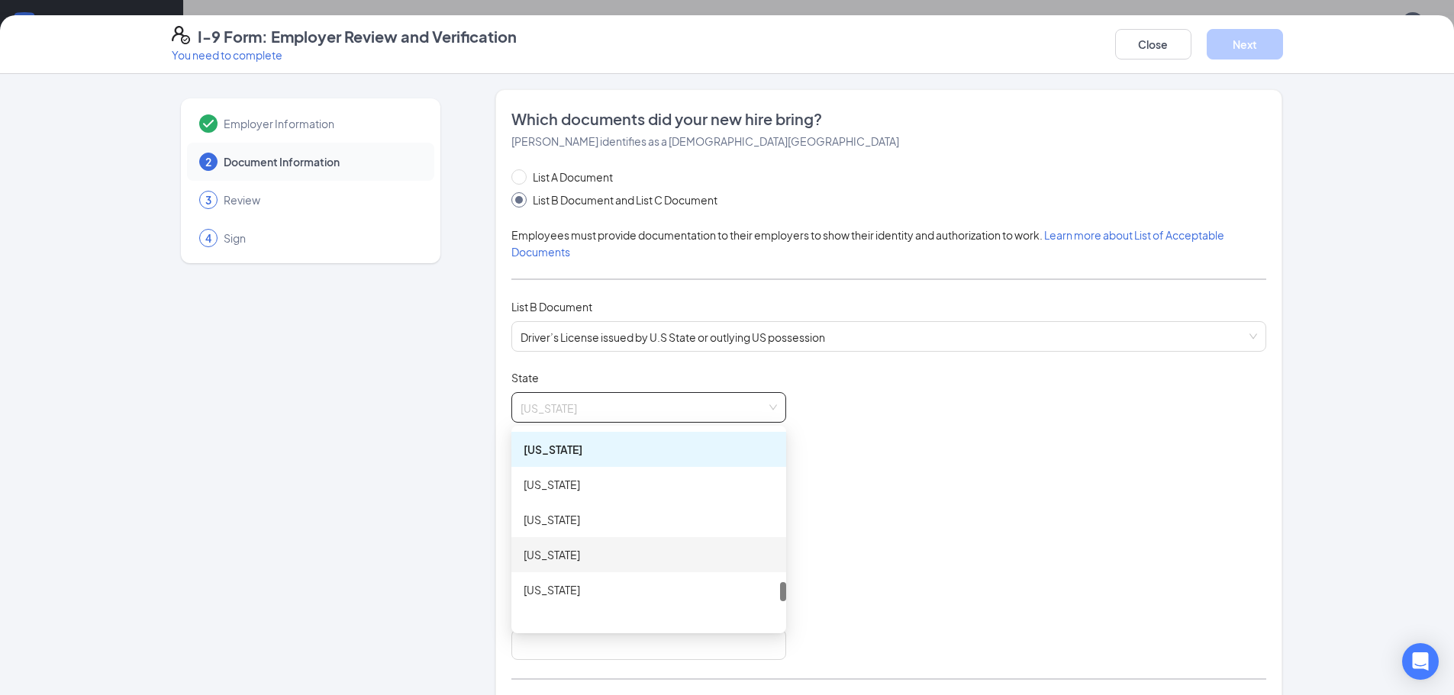
scroll to position [1503, 0]
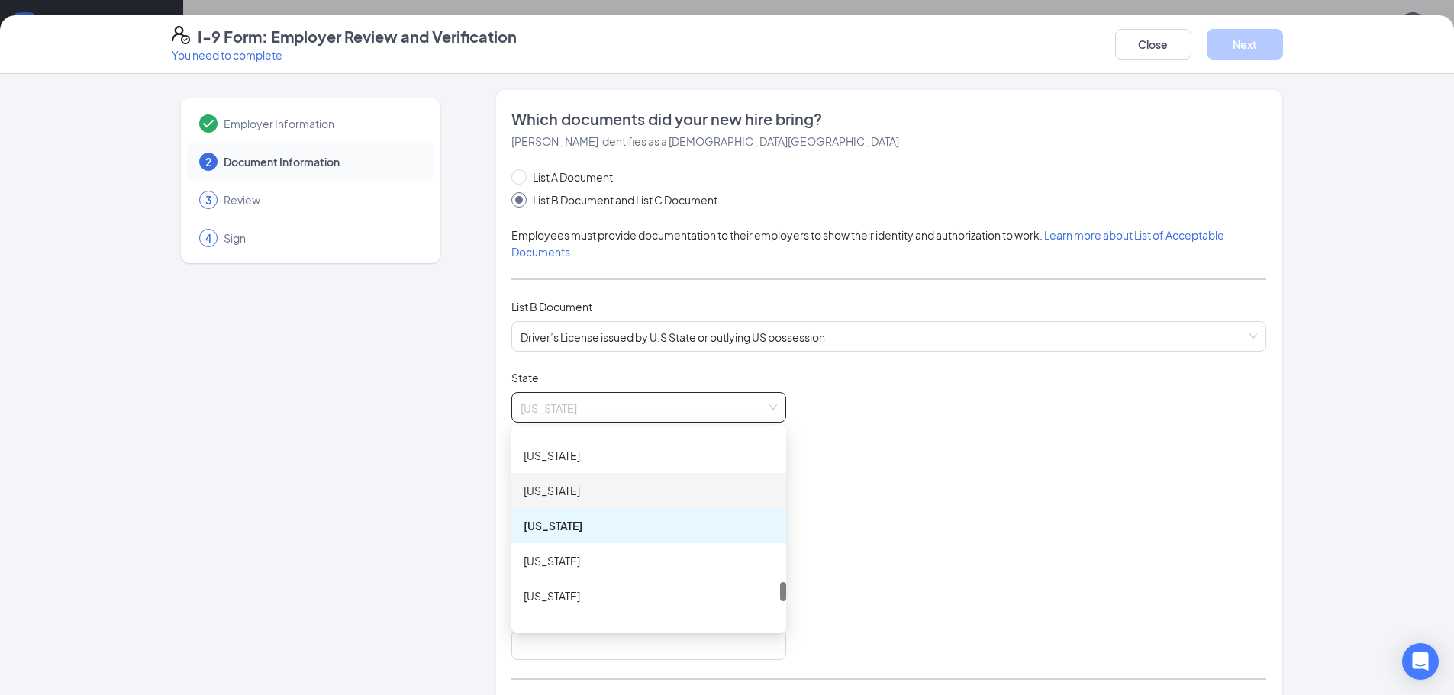
click at [612, 488] on div "[US_STATE]" at bounding box center [649, 490] width 250 height 17
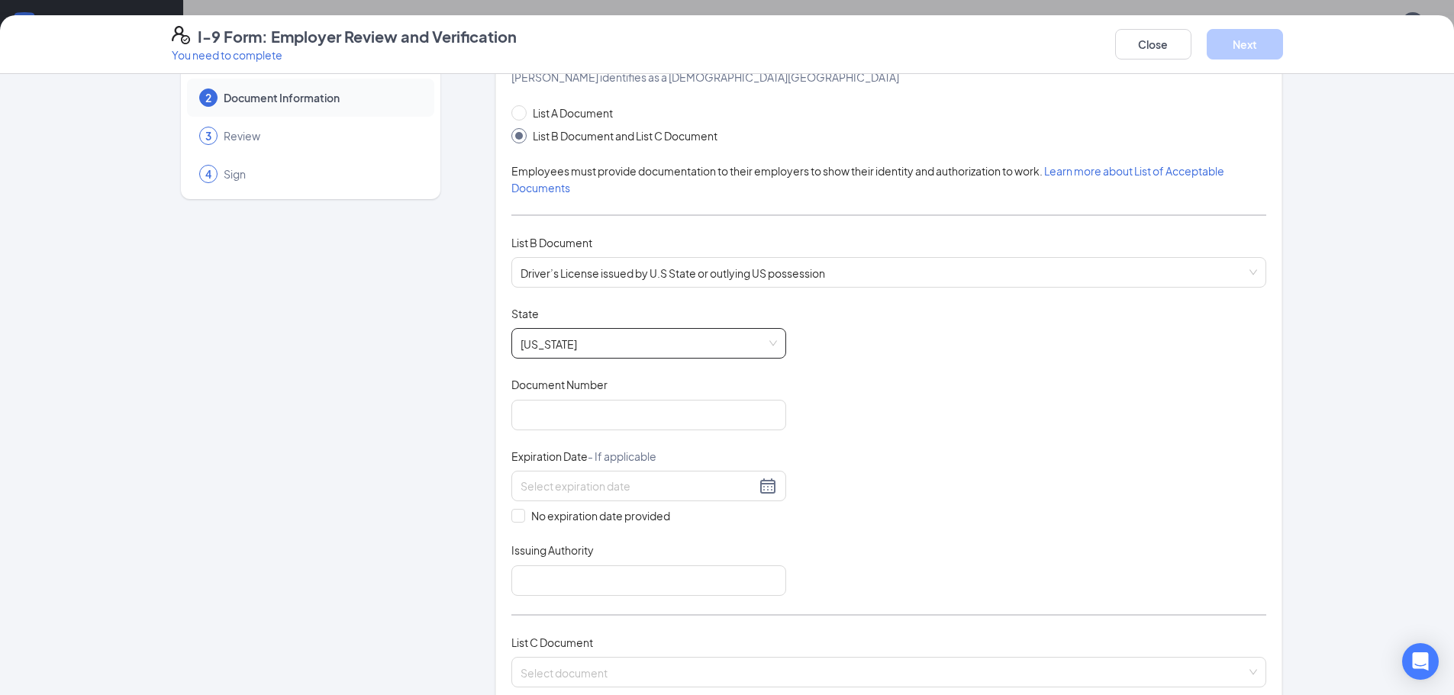
scroll to position [153, 0]
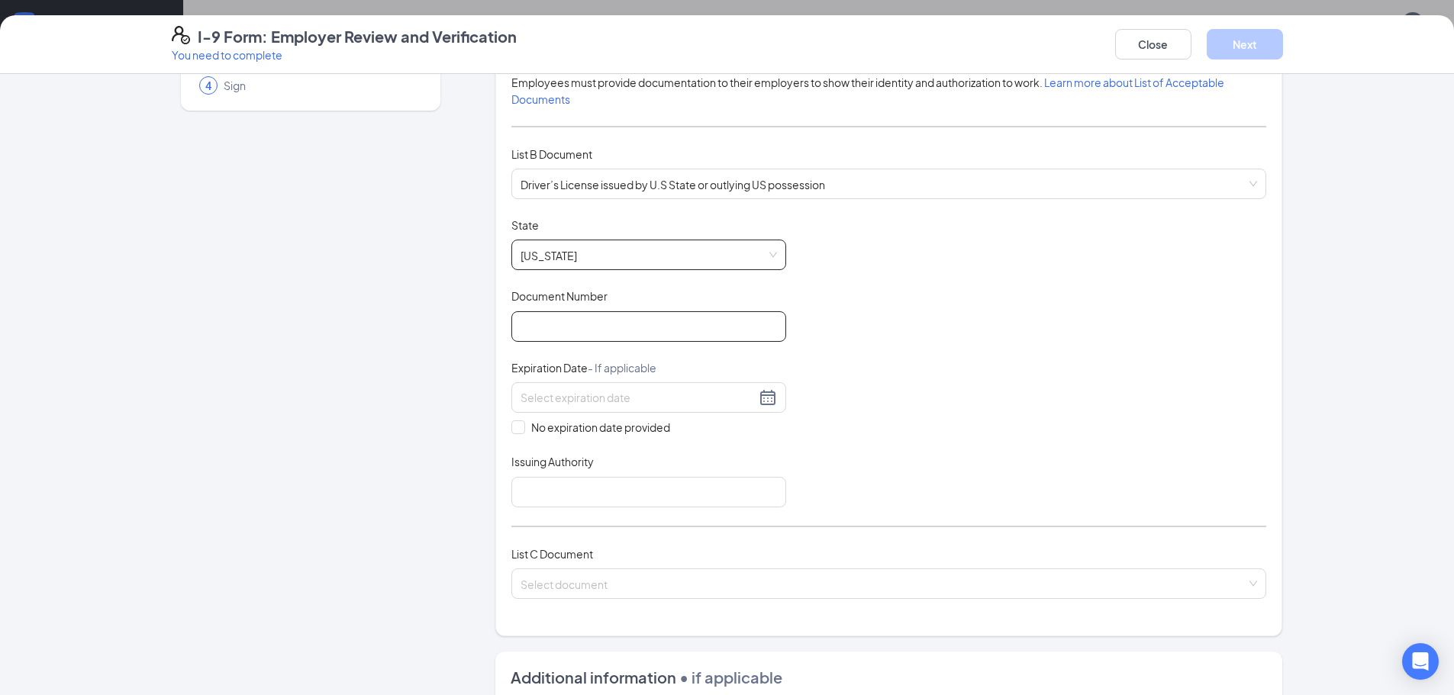
click at [636, 327] on input "Document Number" at bounding box center [648, 326] width 275 height 31
type input "090600932"
click at [762, 390] on div at bounding box center [648, 397] width 256 height 18
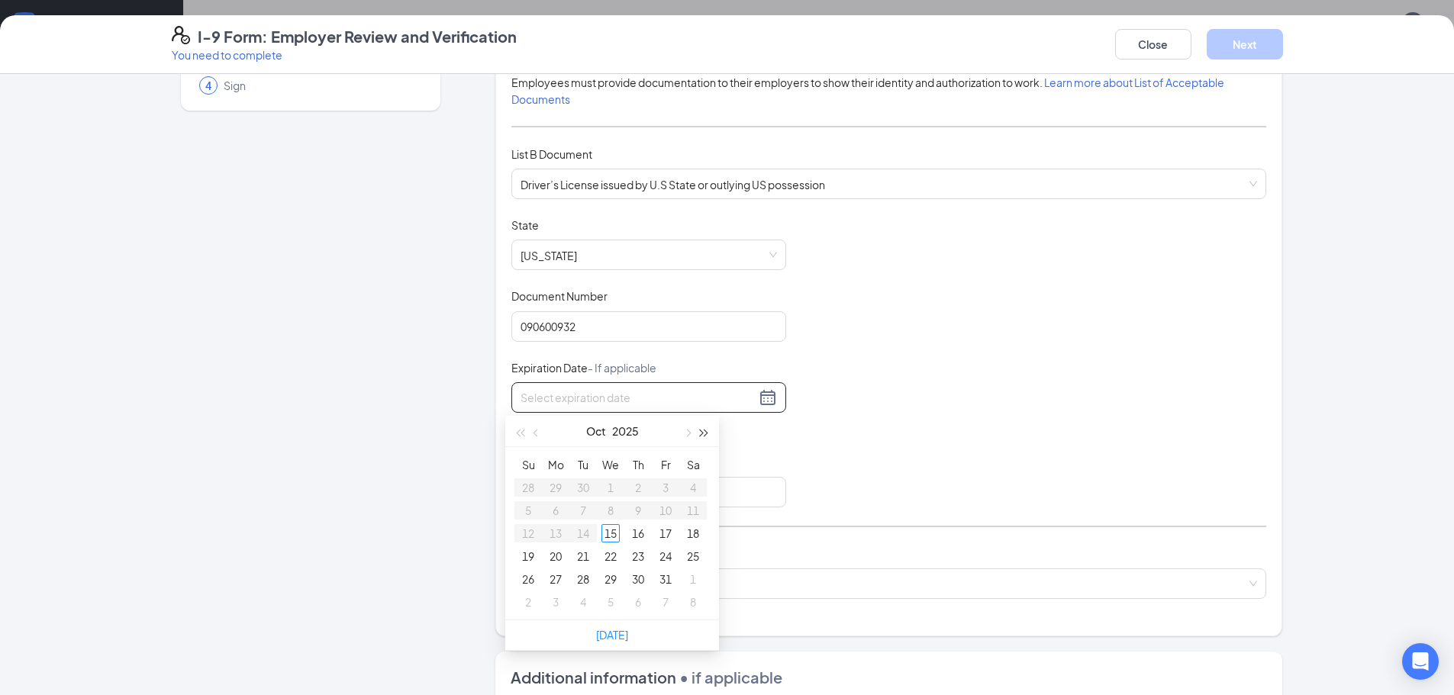
click at [701, 433] on span "button" at bounding box center [705, 434] width 8 height 8
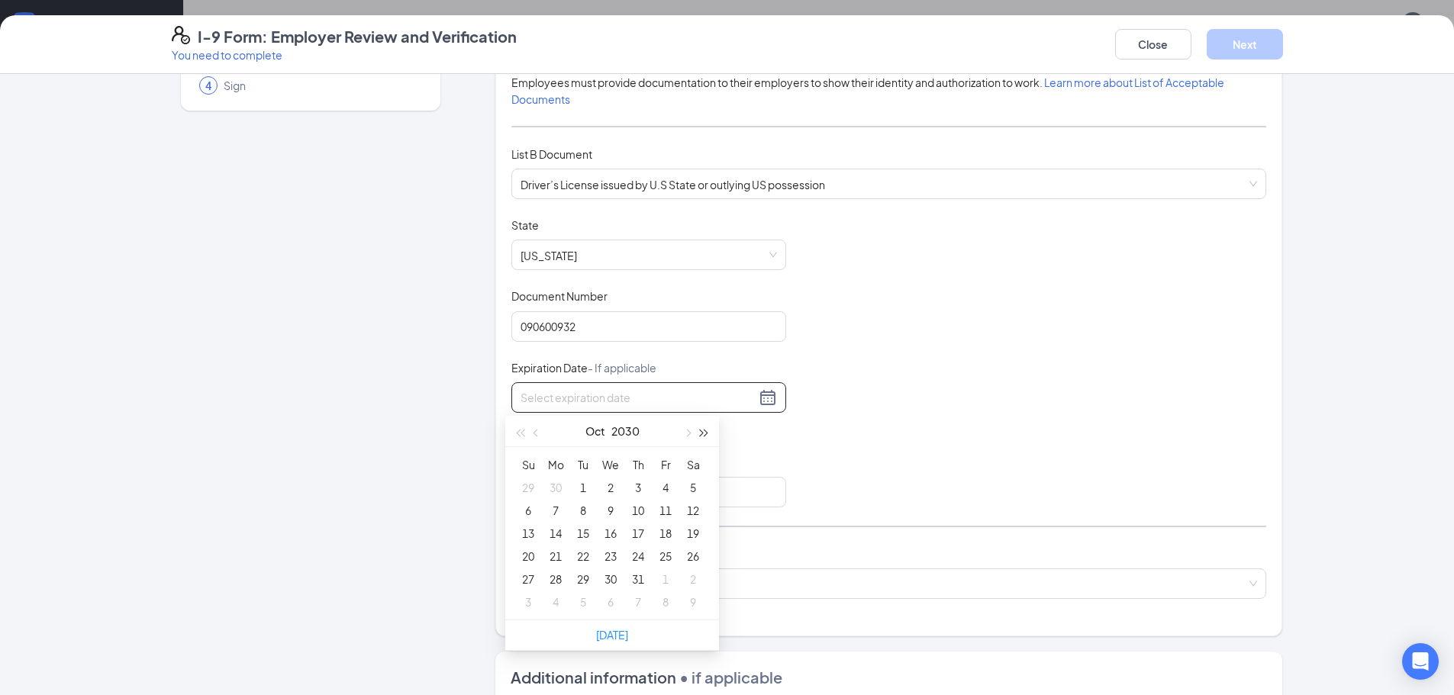
click at [701, 433] on span "button" at bounding box center [705, 434] width 8 height 8
type input "[DATE]"
click at [662, 573] on div "29" at bounding box center [665, 579] width 18 height 18
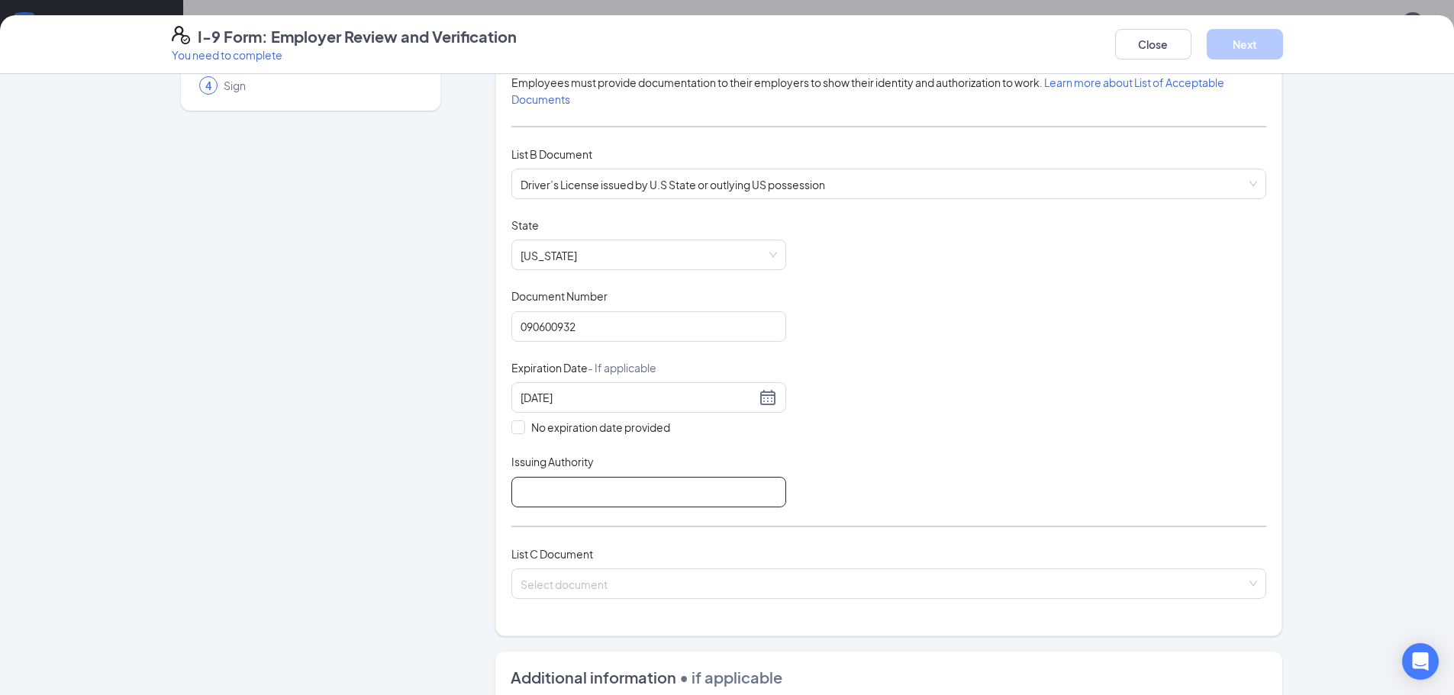
click at [648, 498] on input "Issuing Authority" at bounding box center [648, 492] width 275 height 31
type input "[US_STATE]"
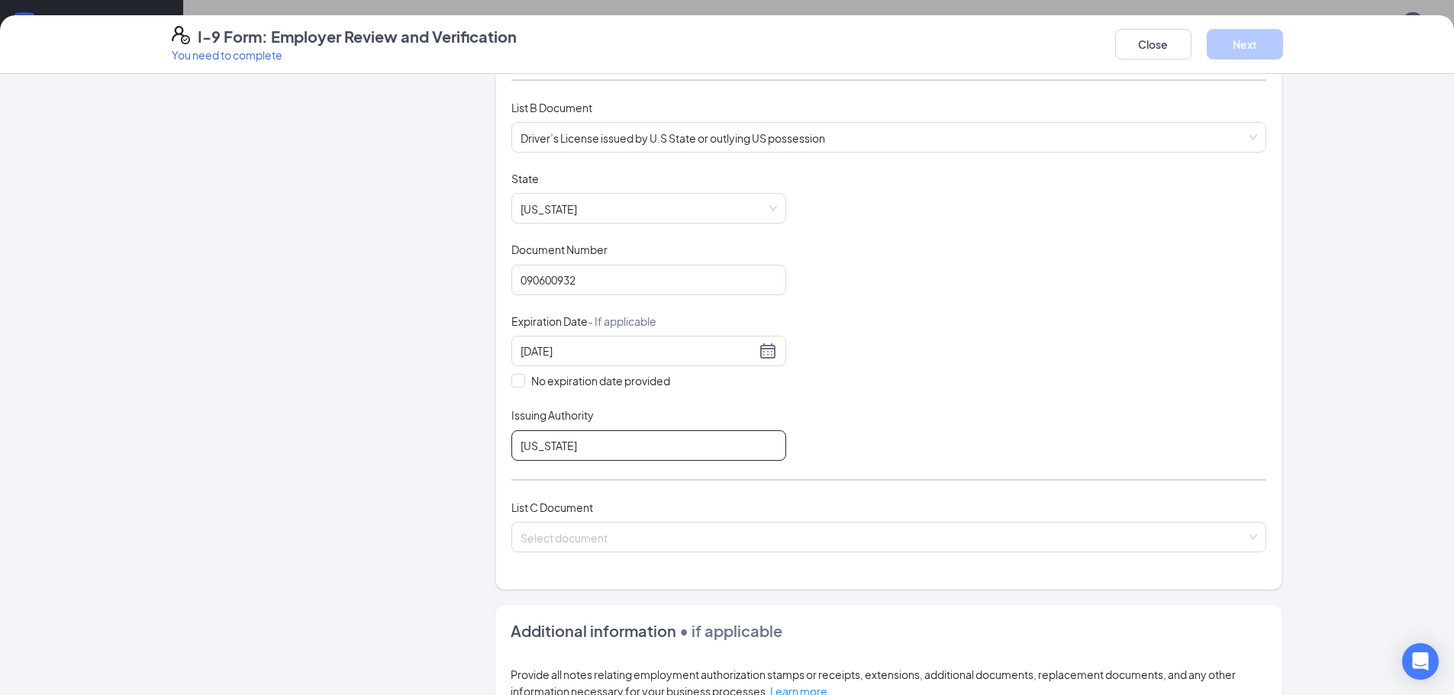
scroll to position [305, 0]
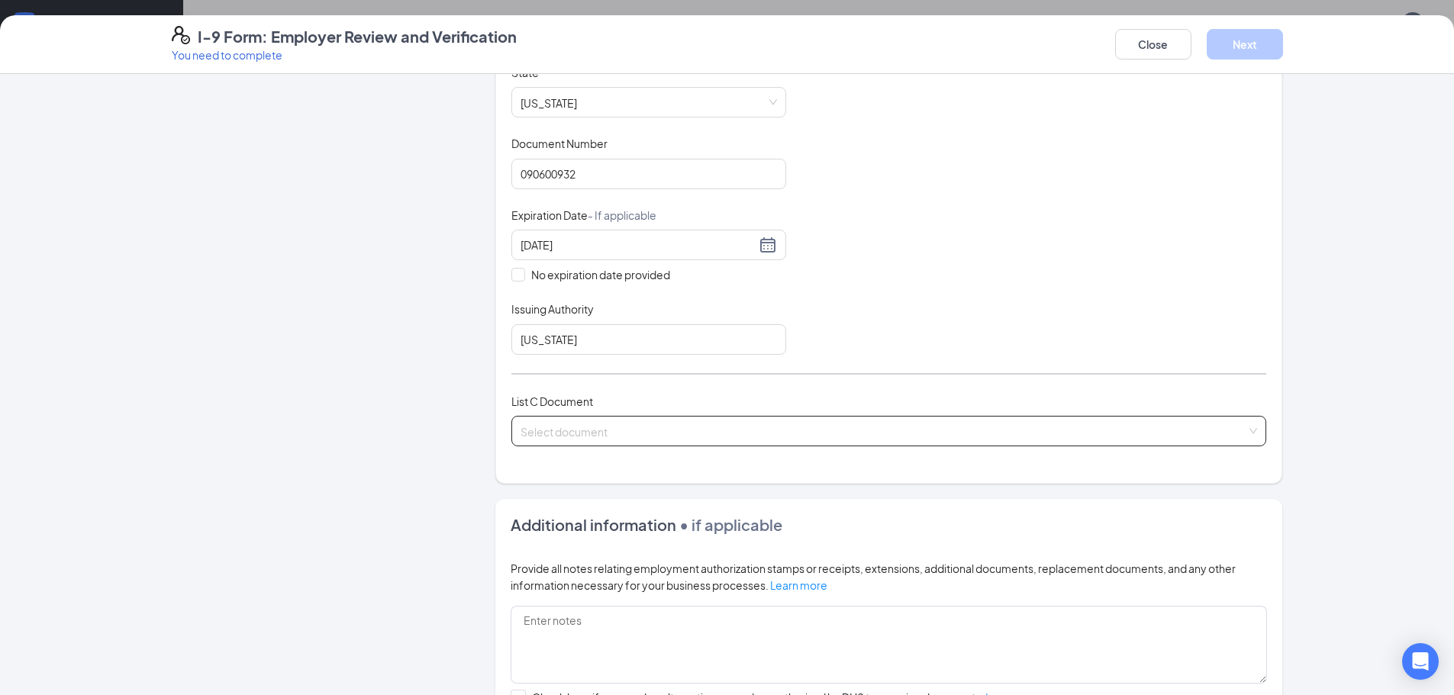
click at [676, 434] on input "search" at bounding box center [883, 428] width 726 height 23
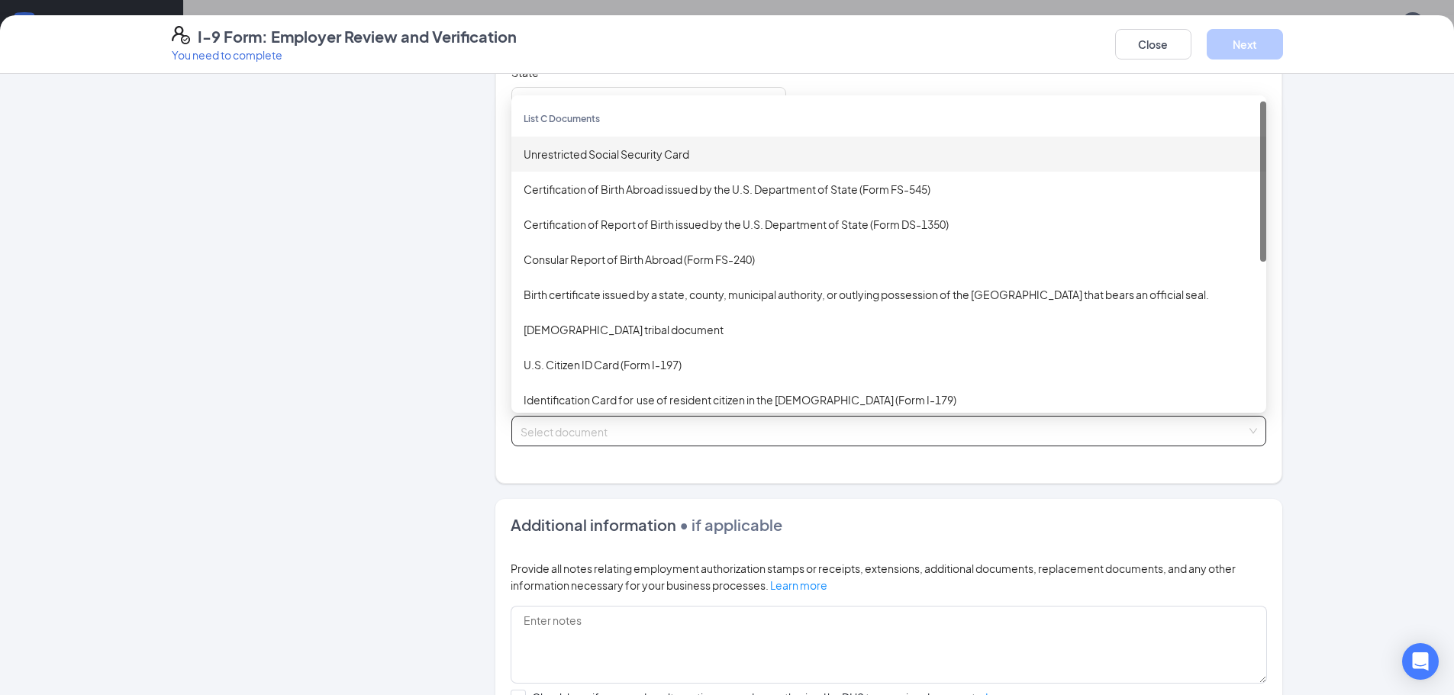
click at [650, 158] on div "Unrestricted Social Security Card" at bounding box center [889, 154] width 730 height 17
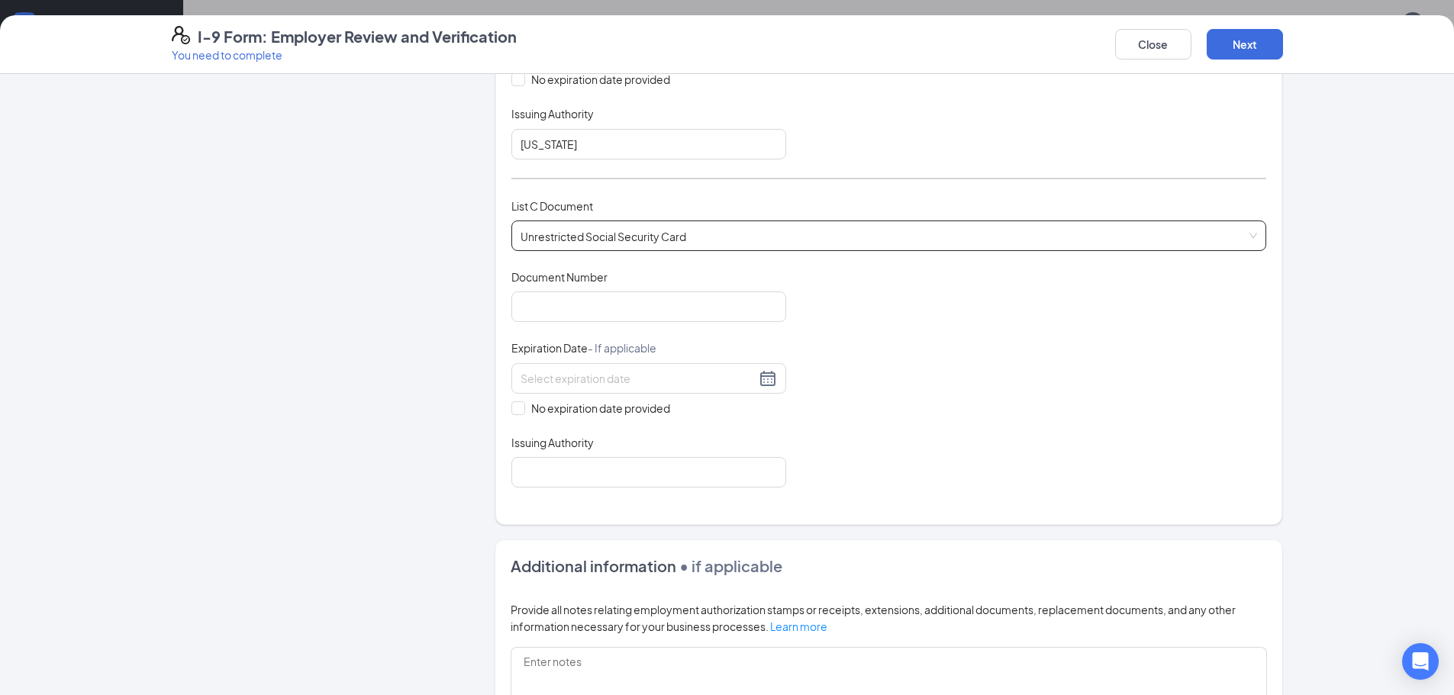
scroll to position [534, 0]
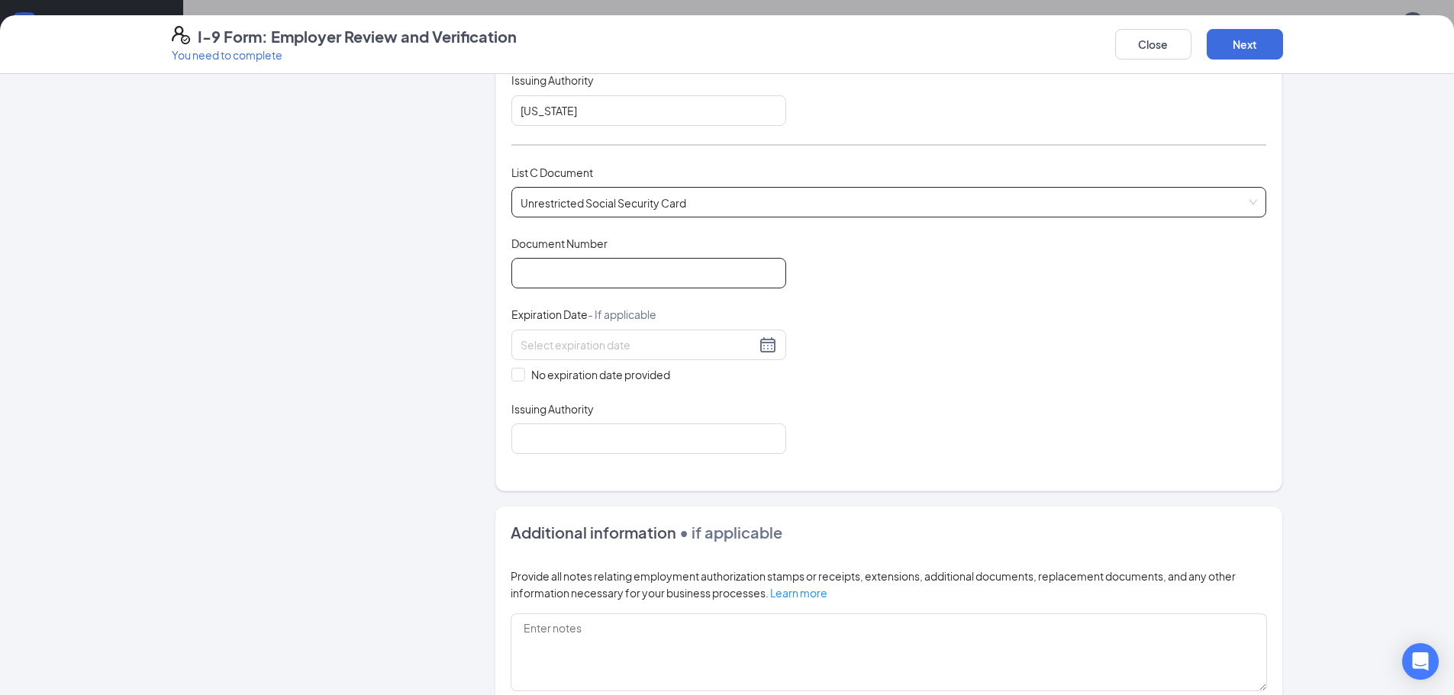
click at [663, 273] on input "Document Number" at bounding box center [648, 273] width 275 height 31
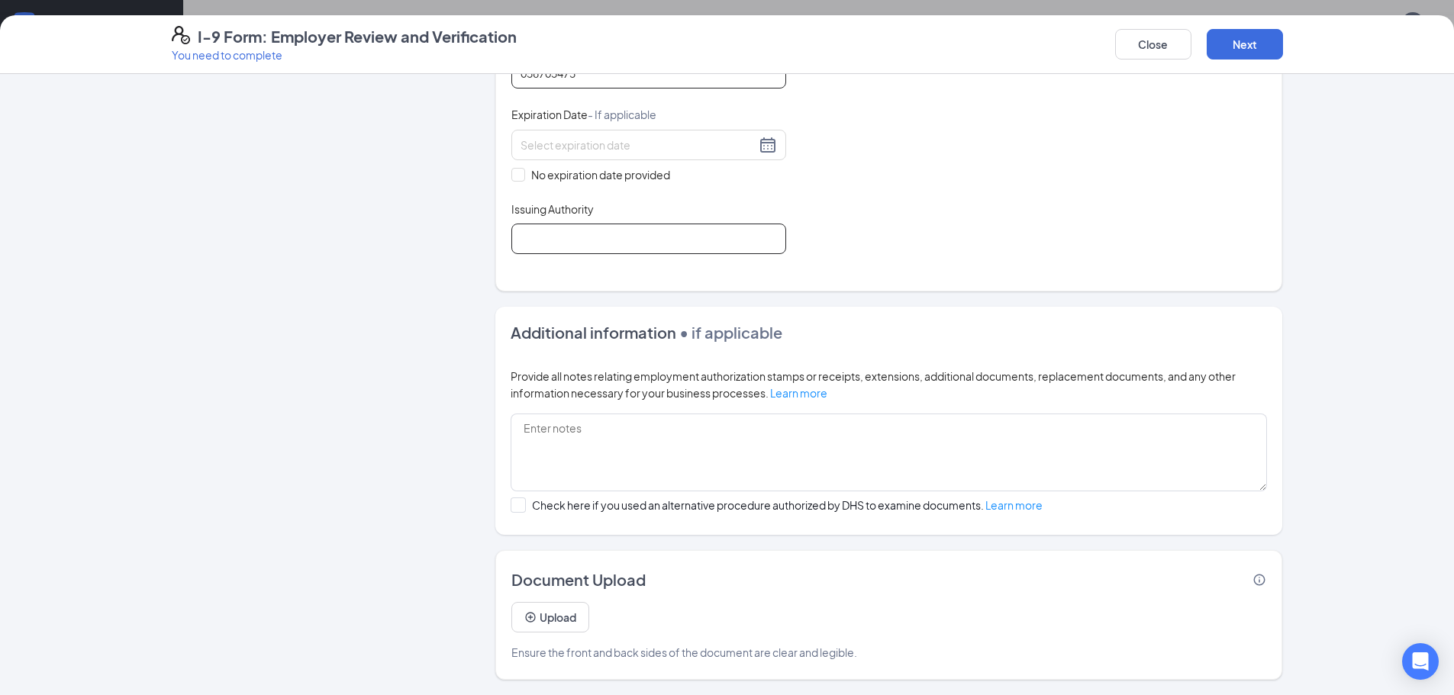
type input "056705473"
click at [668, 252] on input "Issuing Authority" at bounding box center [648, 239] width 275 height 31
type input "U S Social Security Administration"
click at [519, 168] on span at bounding box center [518, 175] width 14 height 14
click at [519, 168] on input "No expiration date provided" at bounding box center [516, 173] width 11 height 11
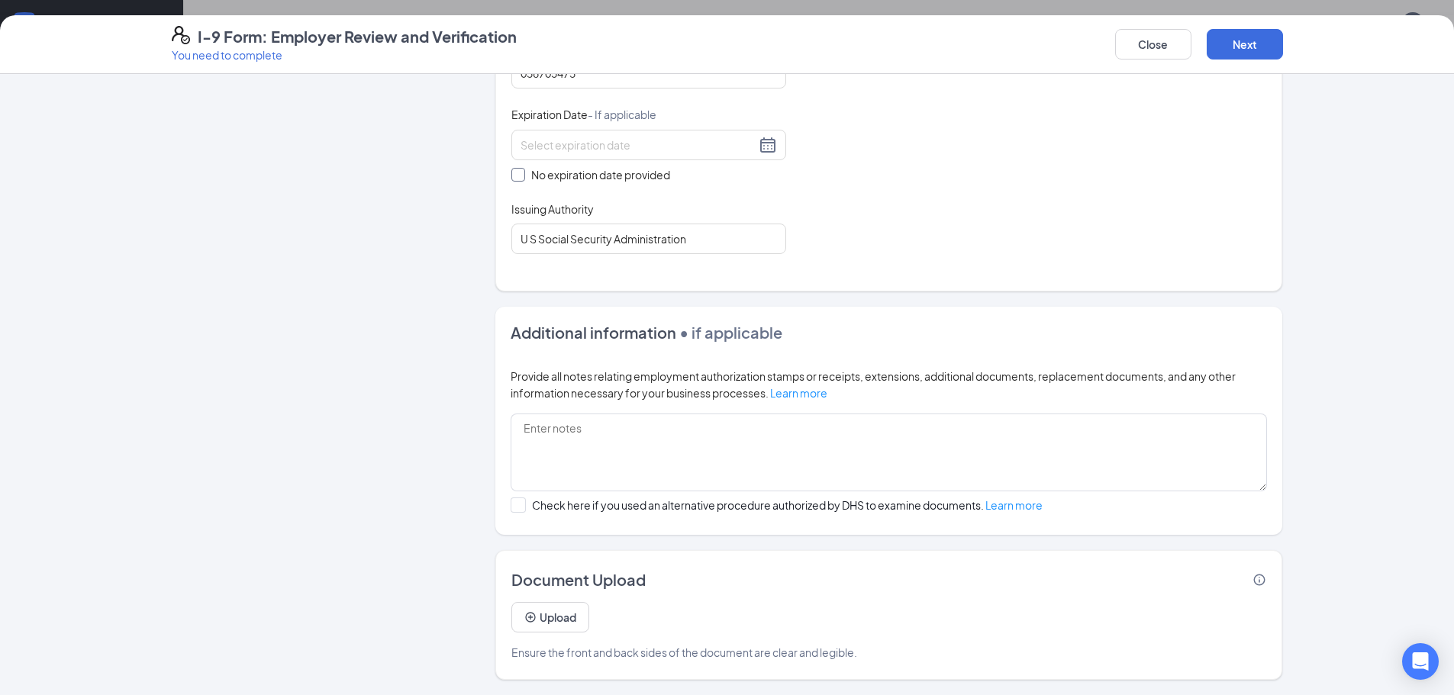
checkbox input "true"
click at [1249, 53] on button "Next" at bounding box center [1245, 44] width 76 height 31
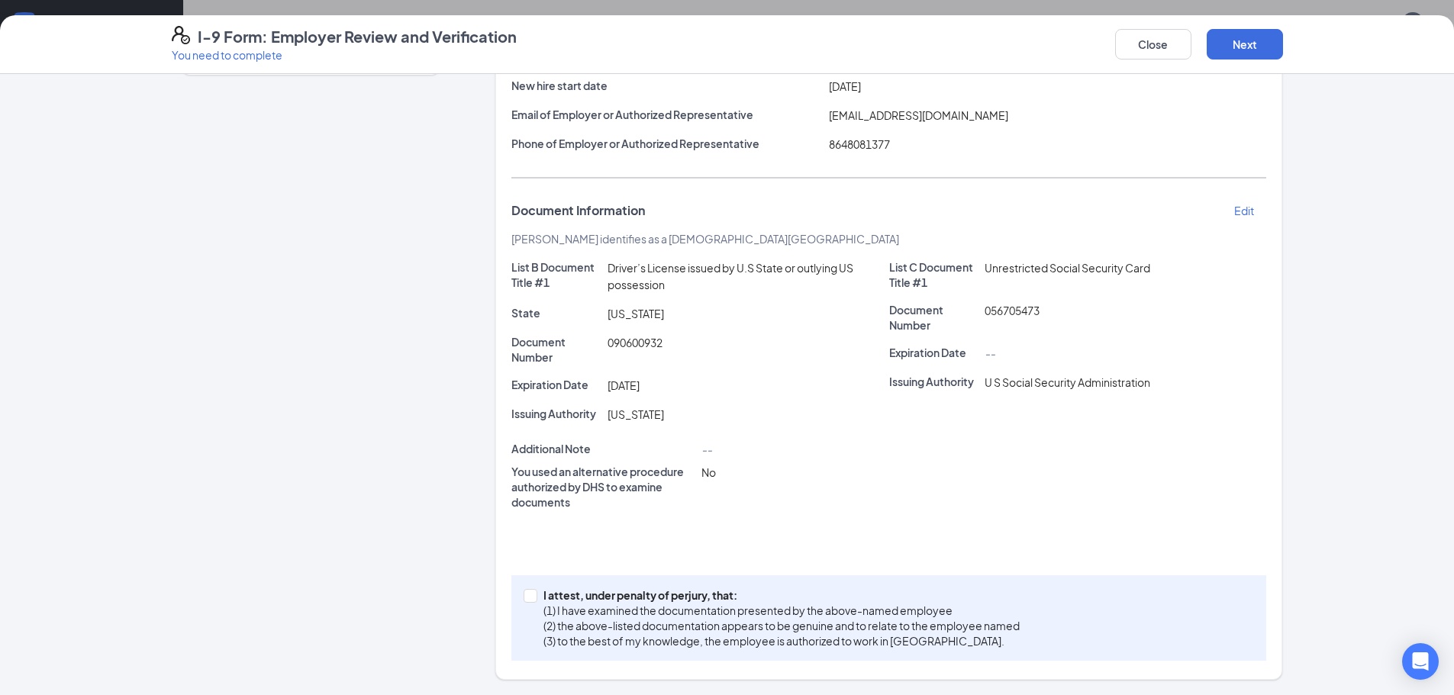
click at [517, 599] on div "I attest, under penalty of [PERSON_NAME], that: (1) I have examined the documen…" at bounding box center [888, 617] width 755 height 85
click at [524, 593] on input "I attest, under penalty of [PERSON_NAME], that: (1) I have examined the documen…" at bounding box center [529, 594] width 11 height 11
checkbox input "true"
click at [1241, 49] on button "Next" at bounding box center [1245, 44] width 76 height 31
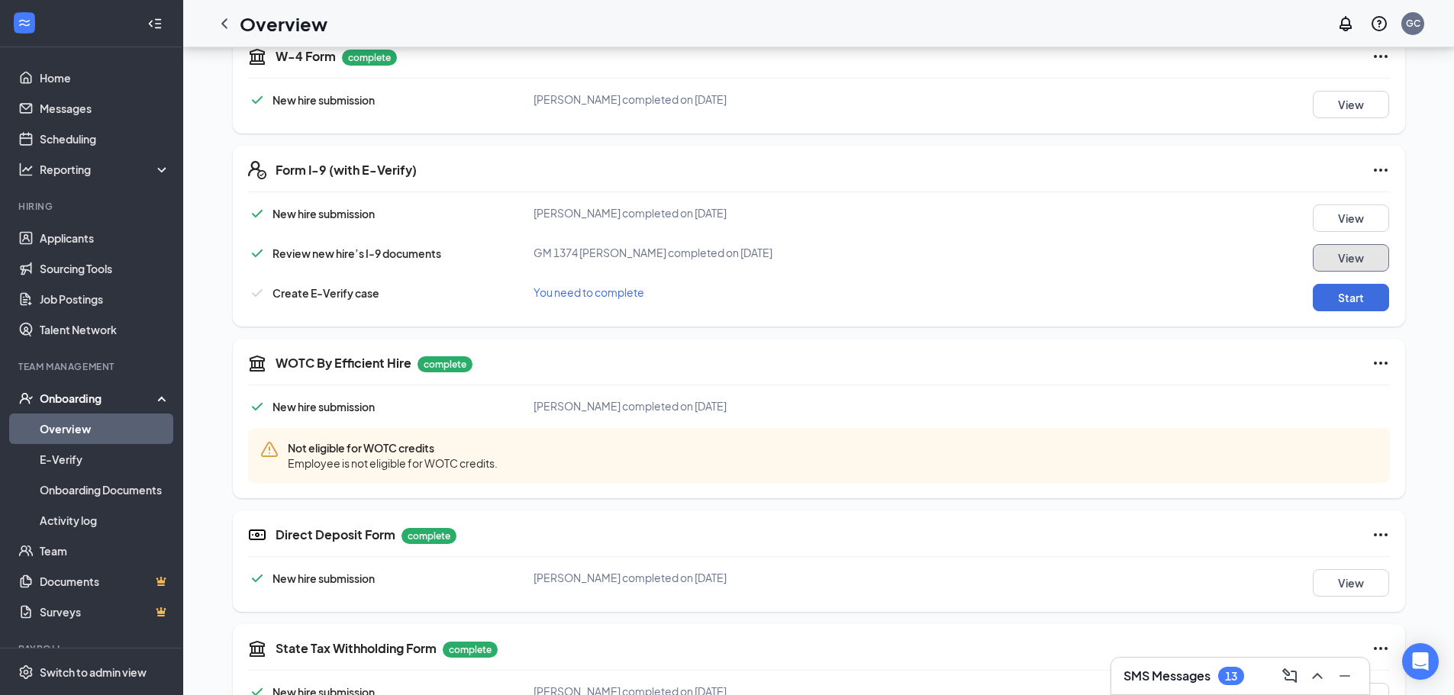
scroll to position [430, 0]
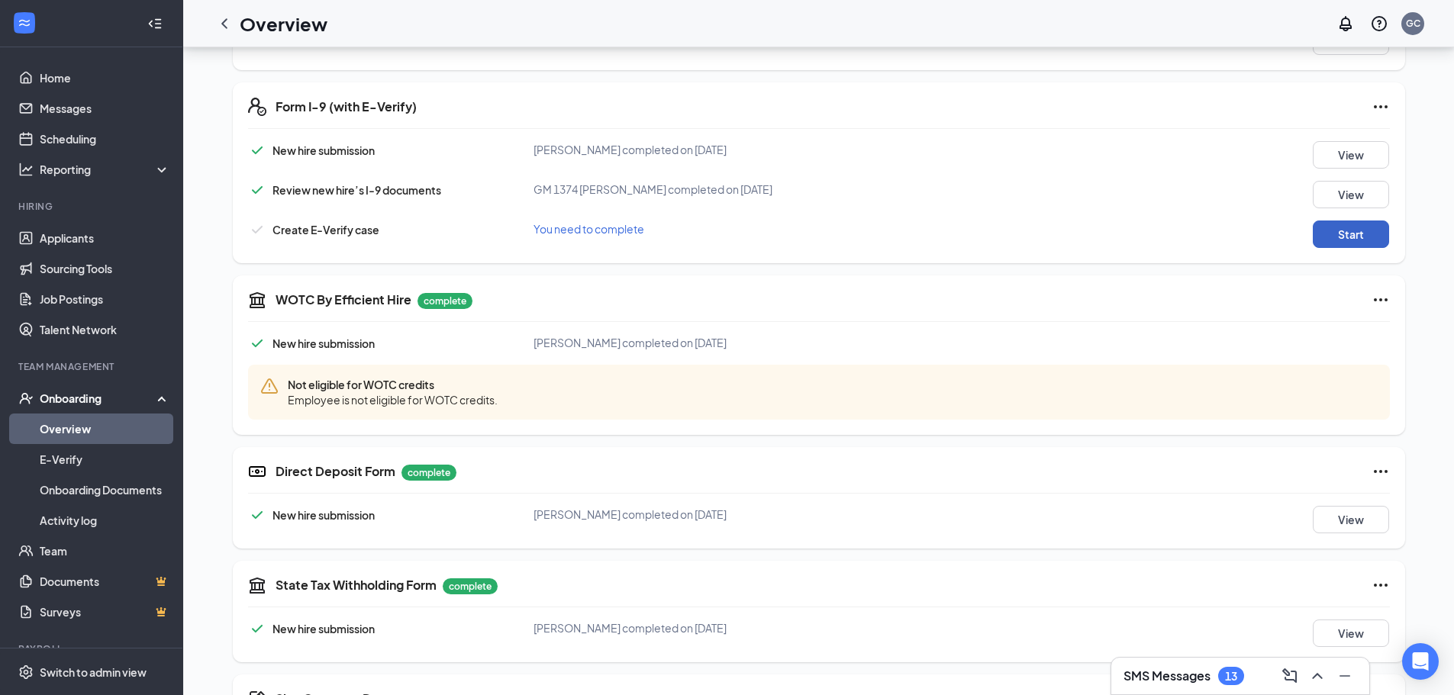
click at [1350, 229] on button "Start" at bounding box center [1351, 234] width 76 height 27
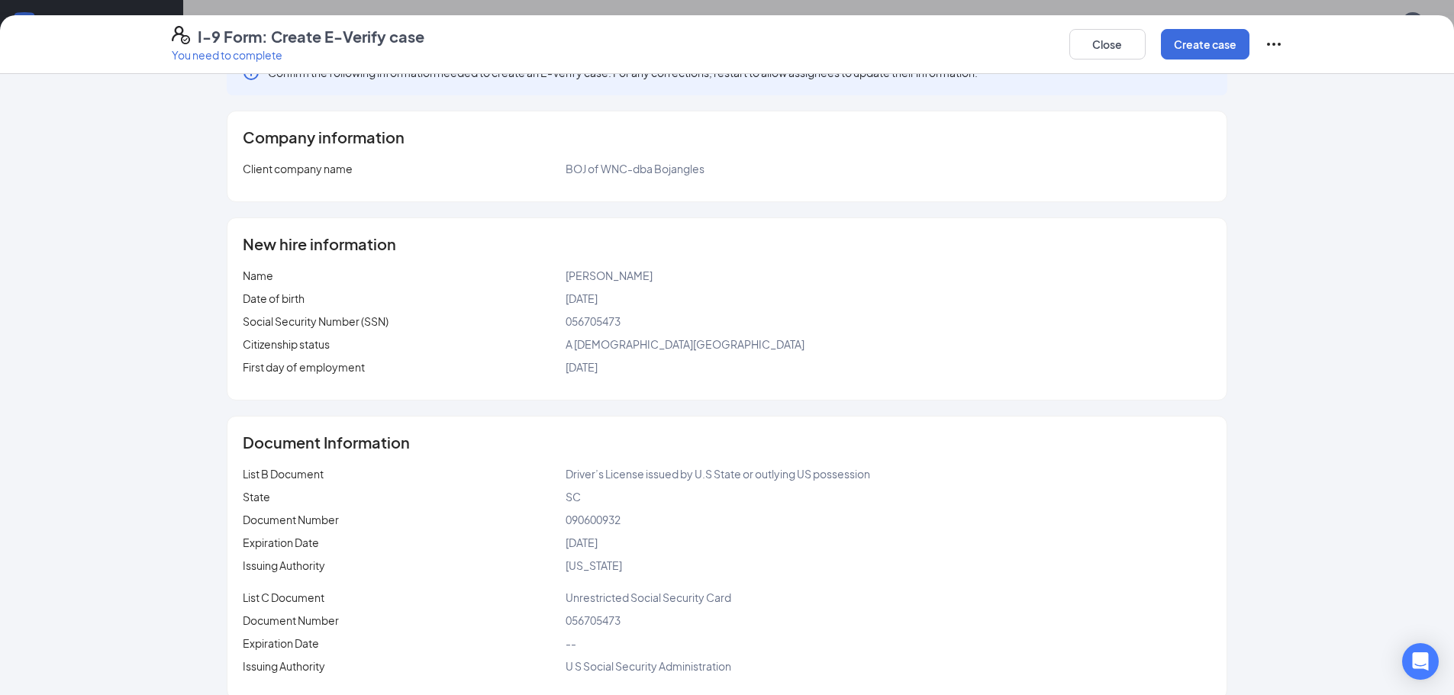
scroll to position [60, 0]
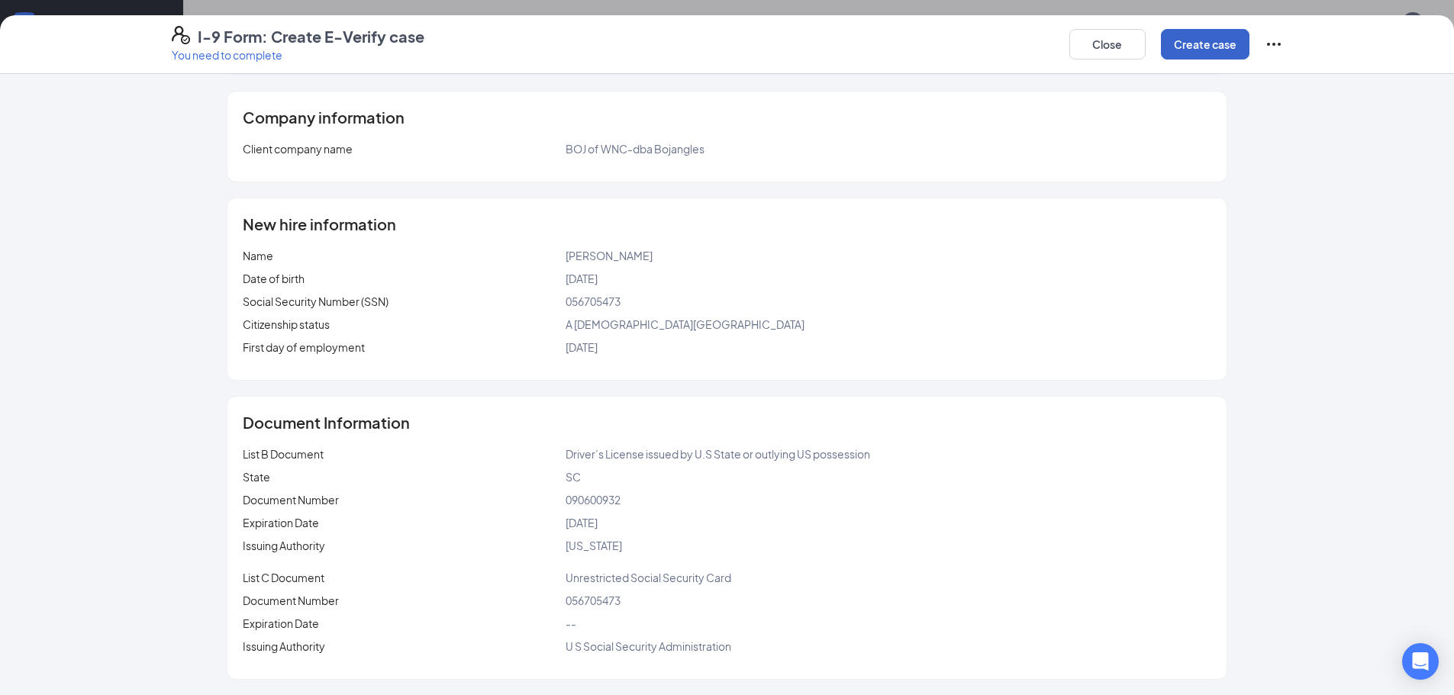
click at [1210, 50] on button "Create case" at bounding box center [1205, 44] width 89 height 31
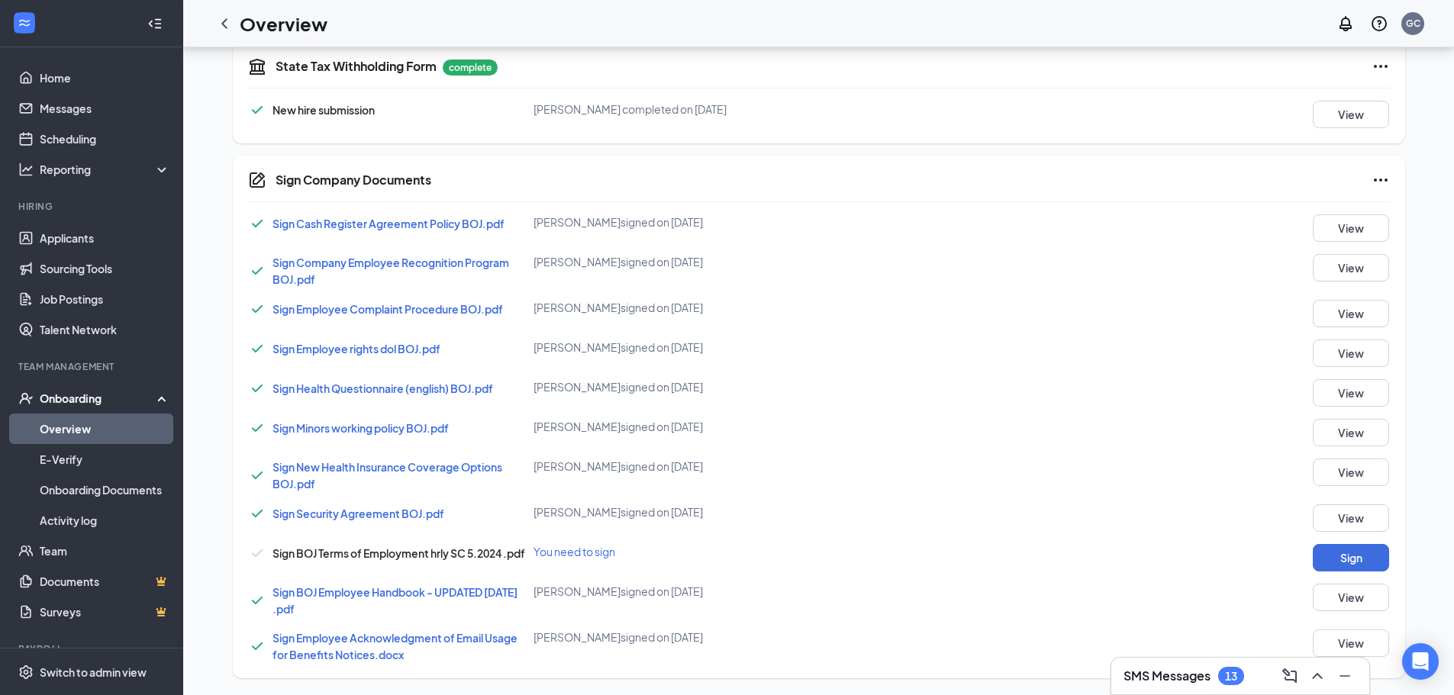
scroll to position [1040, 0]
click at [1374, 560] on button "Sign" at bounding box center [1351, 556] width 76 height 27
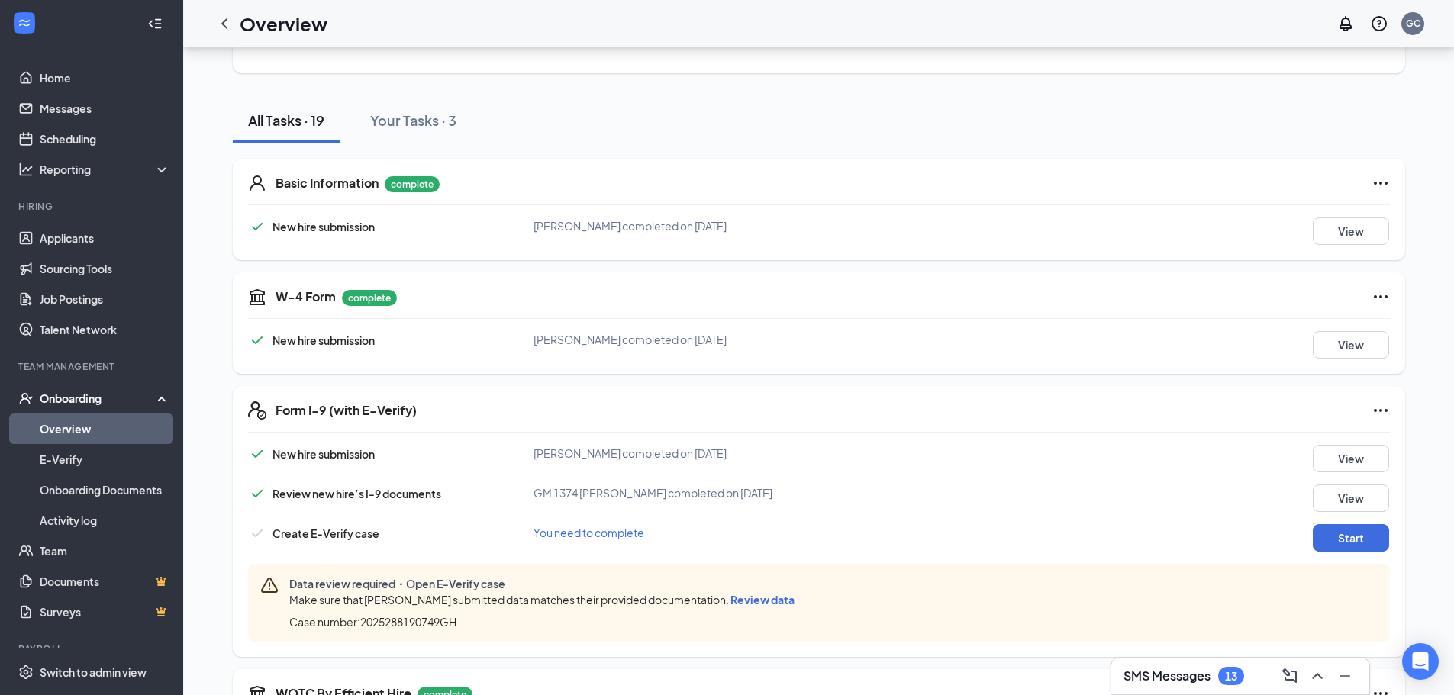
scroll to position [229, 0]
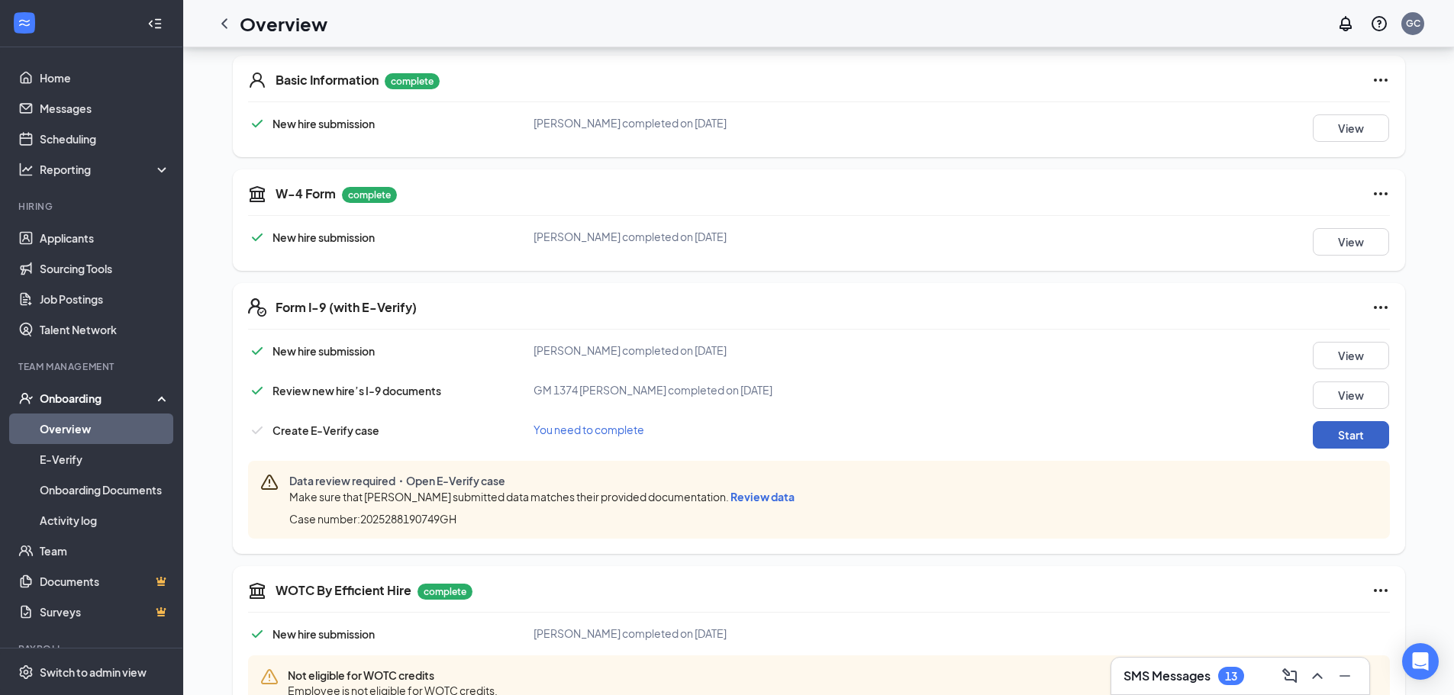
click at [1368, 434] on button "Start" at bounding box center [1351, 434] width 76 height 27
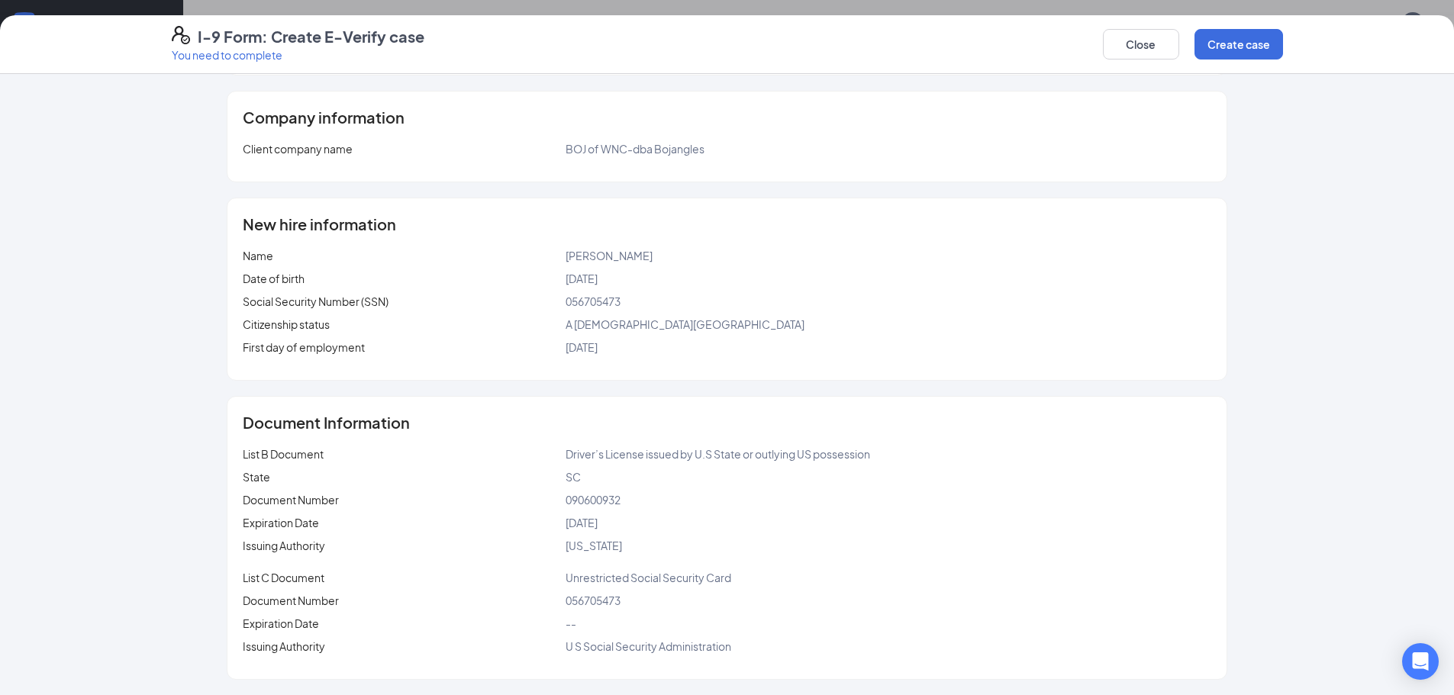
scroll to position [1046, 0]
click at [1129, 45] on button "Close" at bounding box center [1141, 44] width 76 height 31
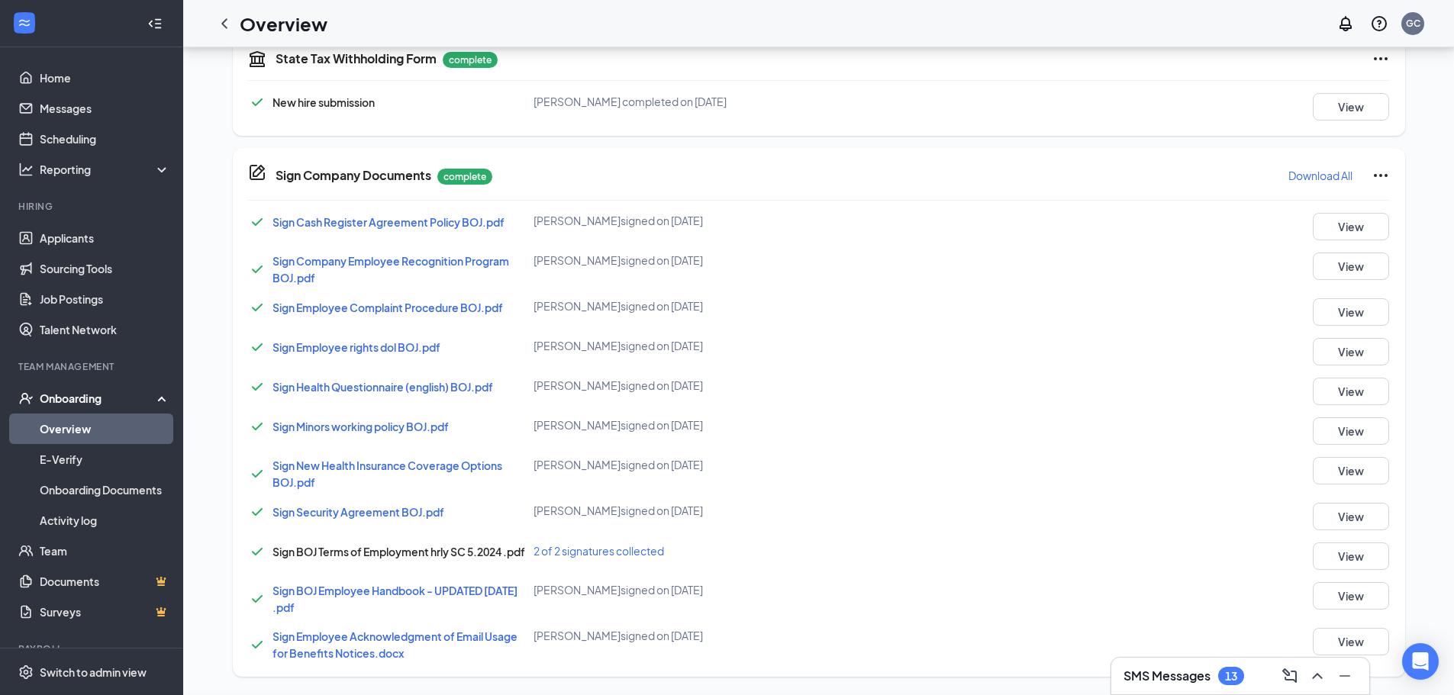
scroll to position [317, 0]
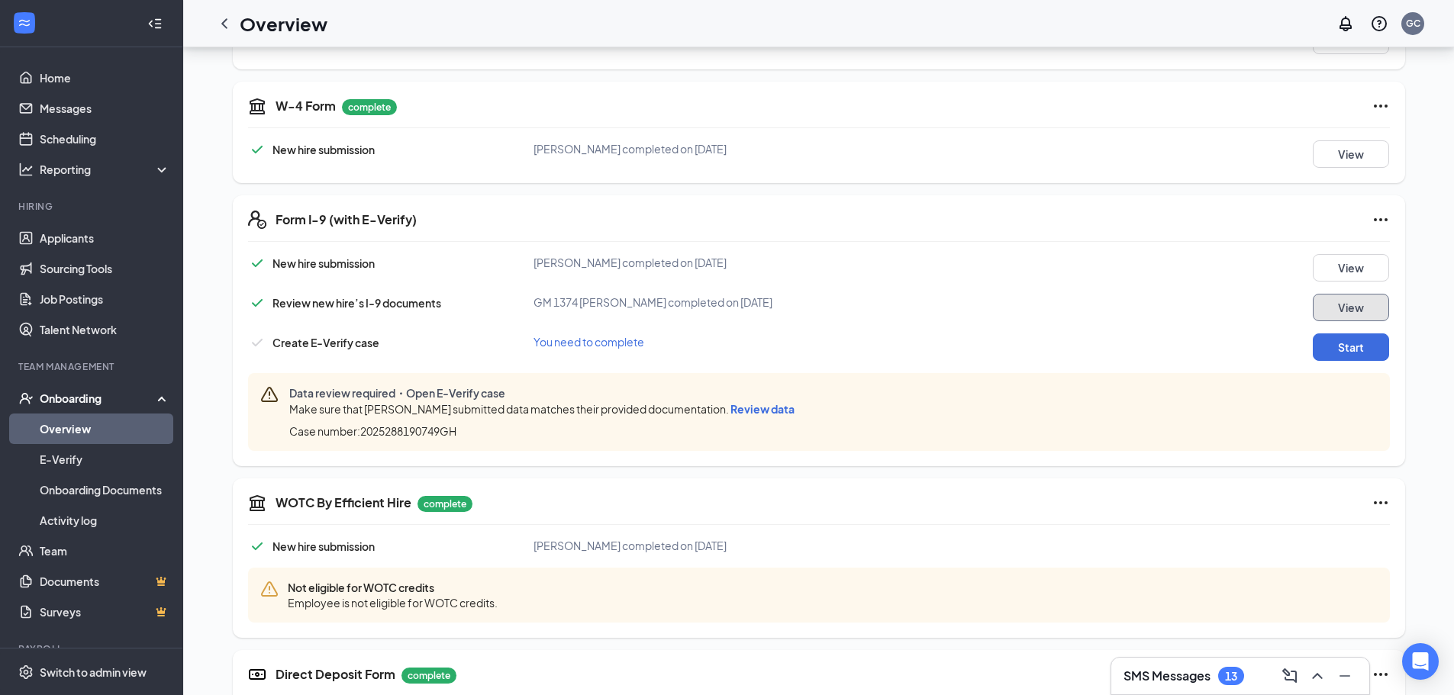
click at [1372, 313] on button "View" at bounding box center [1351, 307] width 76 height 27
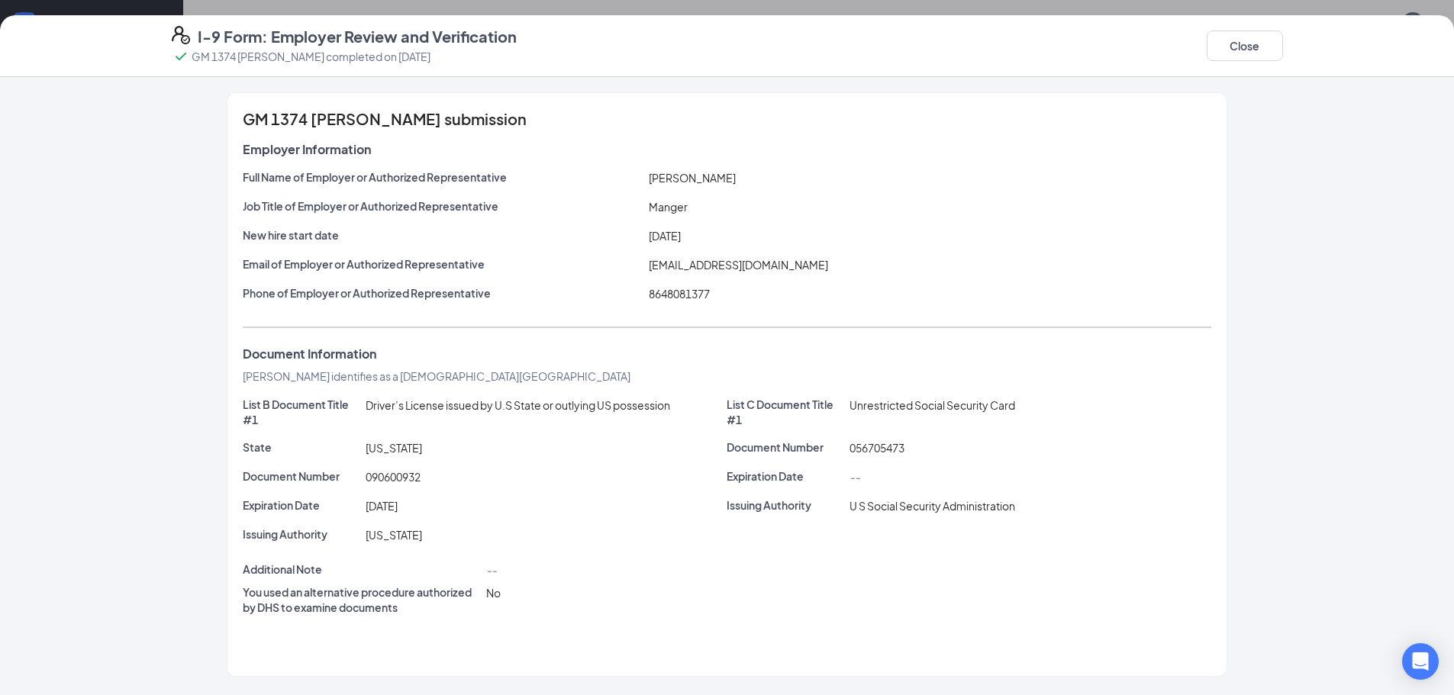
scroll to position [0, 0]
drag, startPoint x: 1226, startPoint y: 27, endPoint x: 1222, endPoint y: 38, distance: 12.3
click at [1225, 31] on div "Close" at bounding box center [1245, 46] width 76 height 40
click at [1220, 42] on button "Close" at bounding box center [1245, 46] width 76 height 31
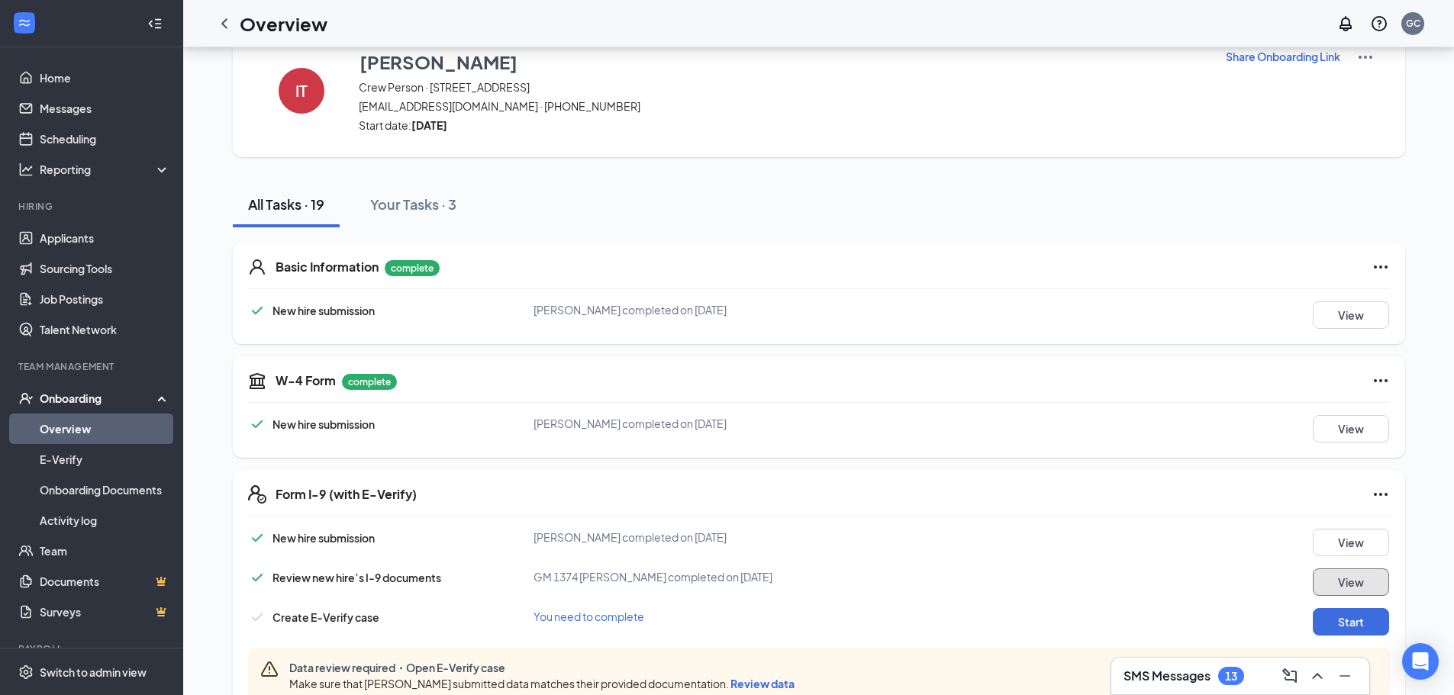
scroll to position [76, 0]
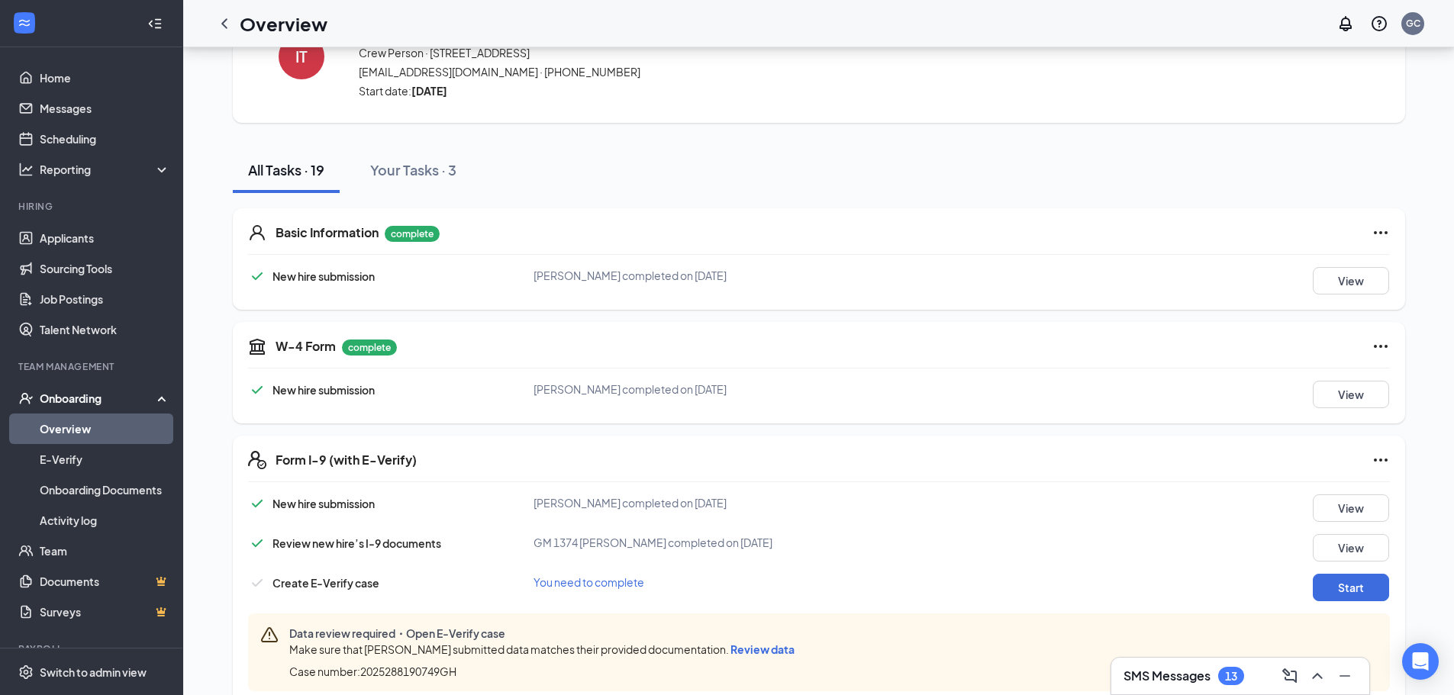
click at [1382, 462] on icon "Ellipses" at bounding box center [1380, 460] width 18 height 18
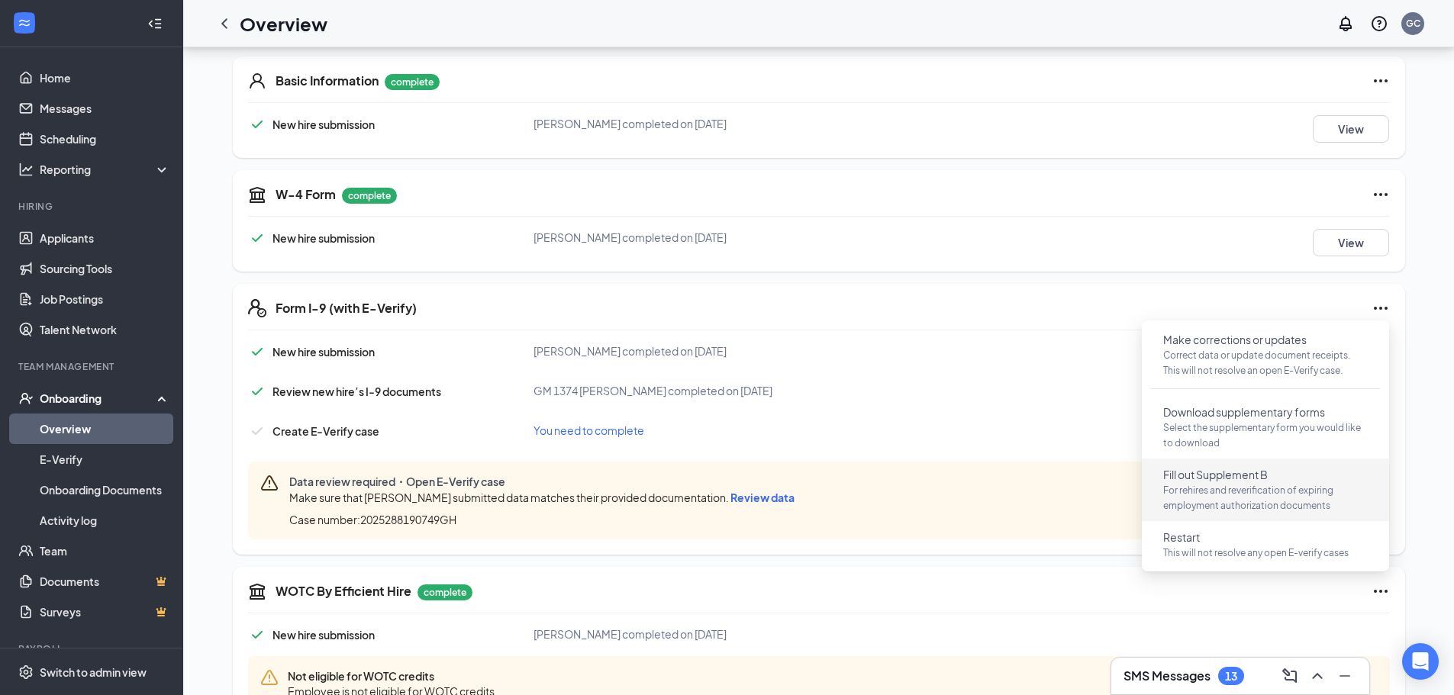
scroll to position [229, 0]
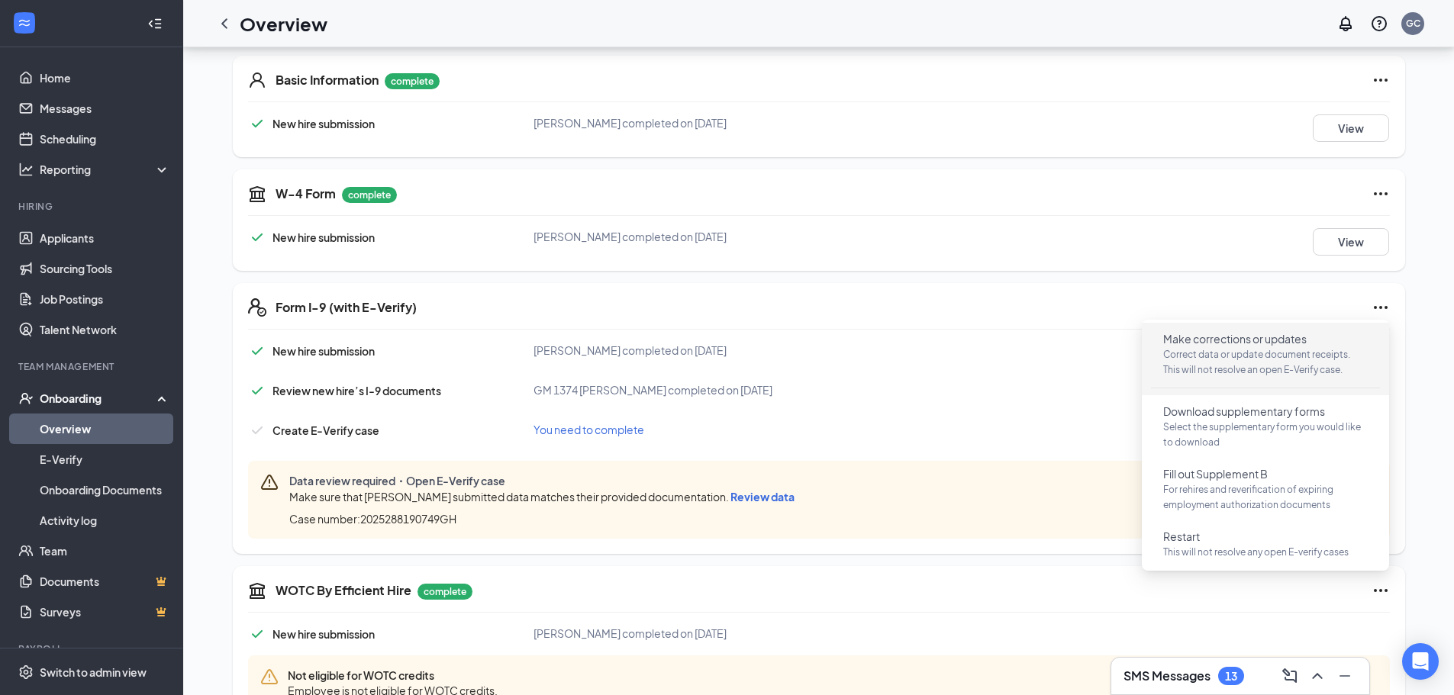
click at [1278, 356] on p "Correct data or update document receipts. This will not resolve an open E-Verif…" at bounding box center [1265, 362] width 205 height 31
